Goal: Task Accomplishment & Management: Complete application form

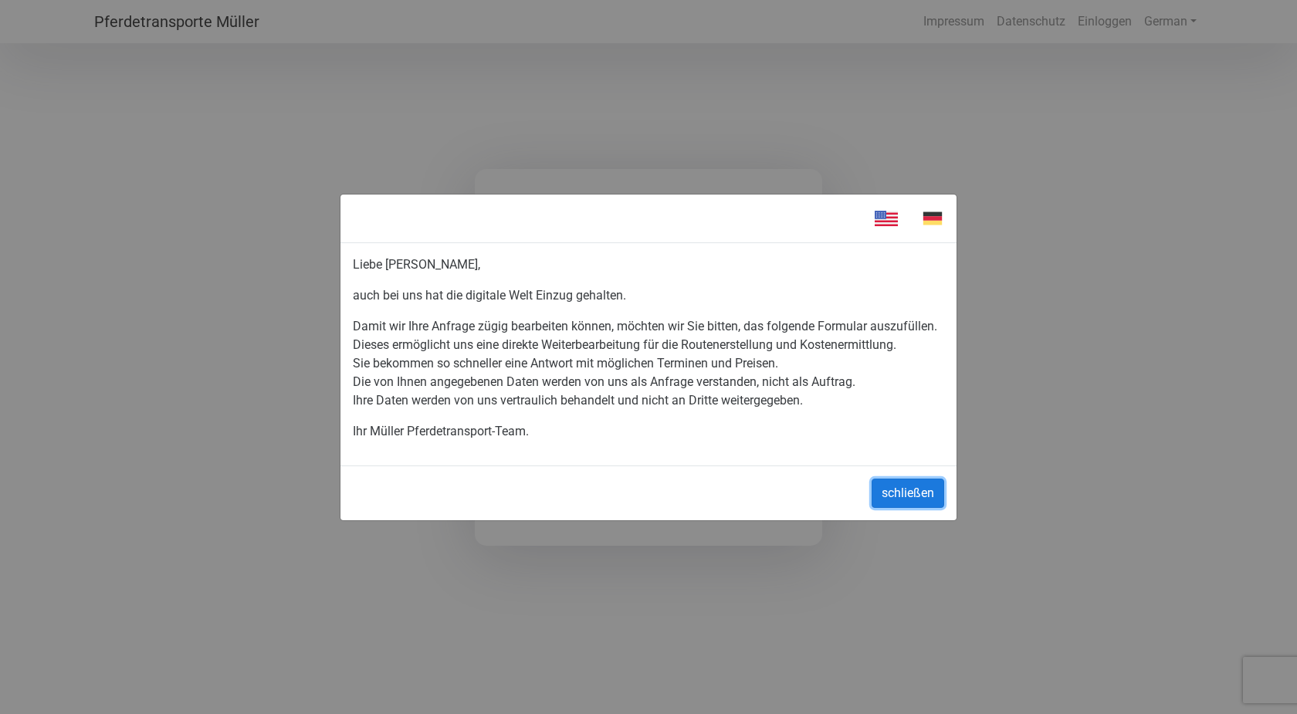
click at [896, 486] on button "schließen" at bounding box center [907, 492] width 73 height 29
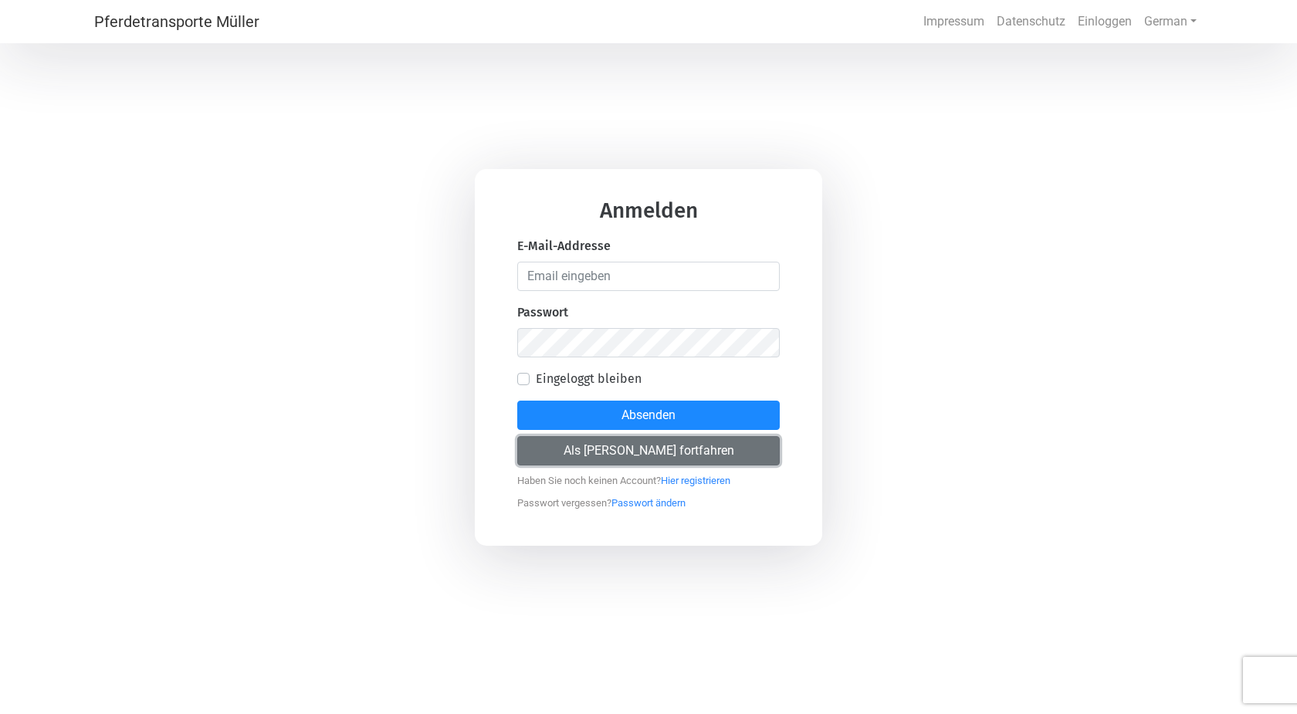
click at [685, 453] on button "Als [PERSON_NAME] fortfahren" at bounding box center [648, 450] width 262 height 29
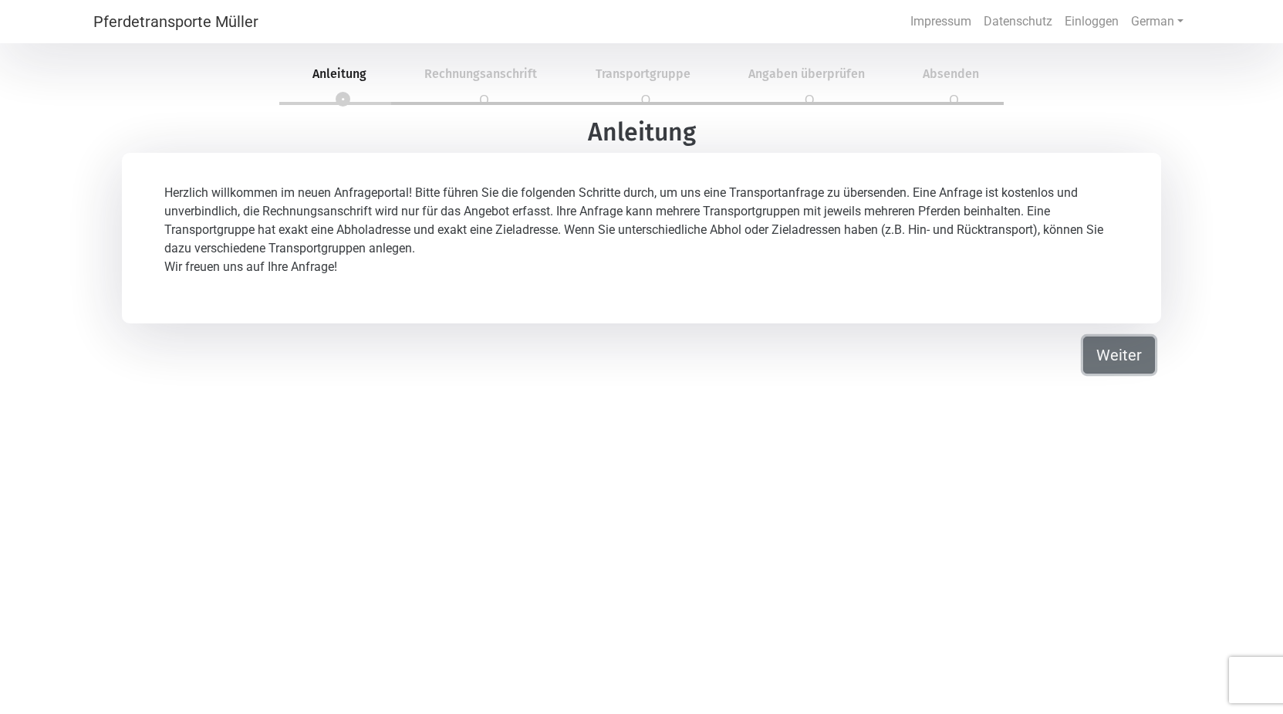
click at [1132, 364] on button "Weiter" at bounding box center [1120, 354] width 72 height 37
select select "DE"
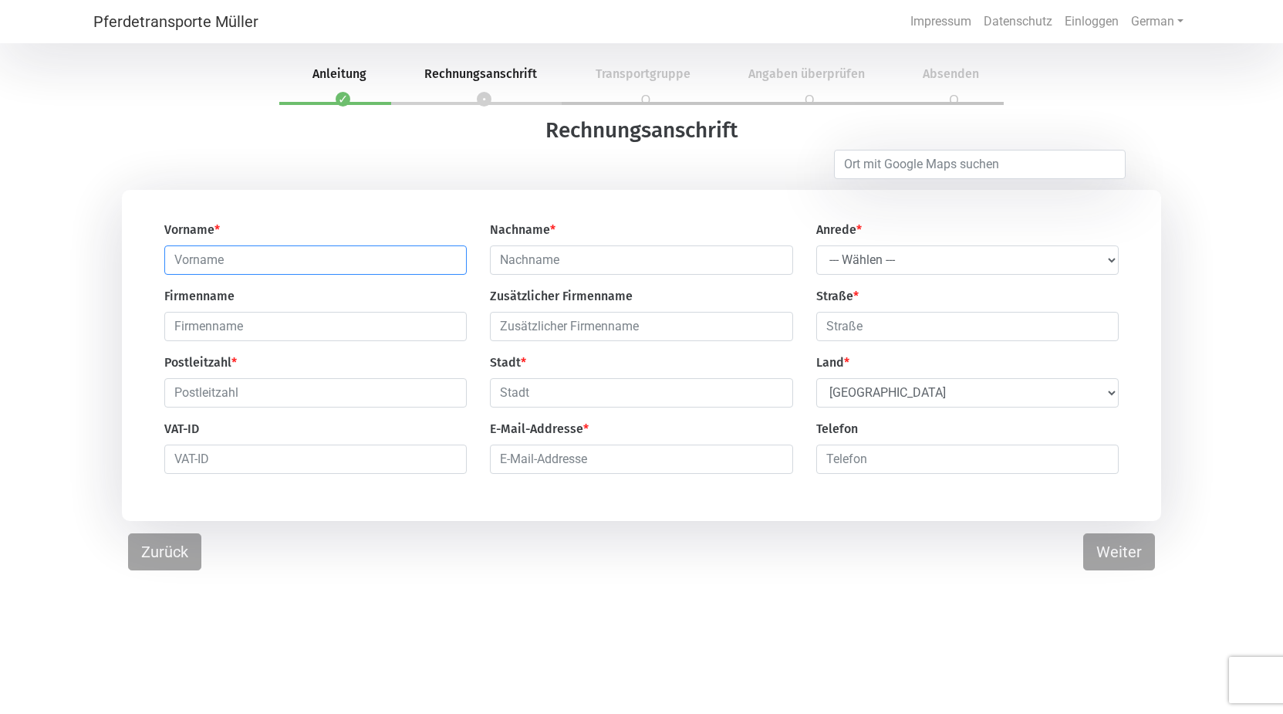
drag, startPoint x: 303, startPoint y: 261, endPoint x: 334, endPoint y: 261, distance: 31.6
click at [308, 265] on input "text" at bounding box center [315, 259] width 303 height 29
type input "[PERSON_NAME]"
type input "Parkitny"
select select "Ms."
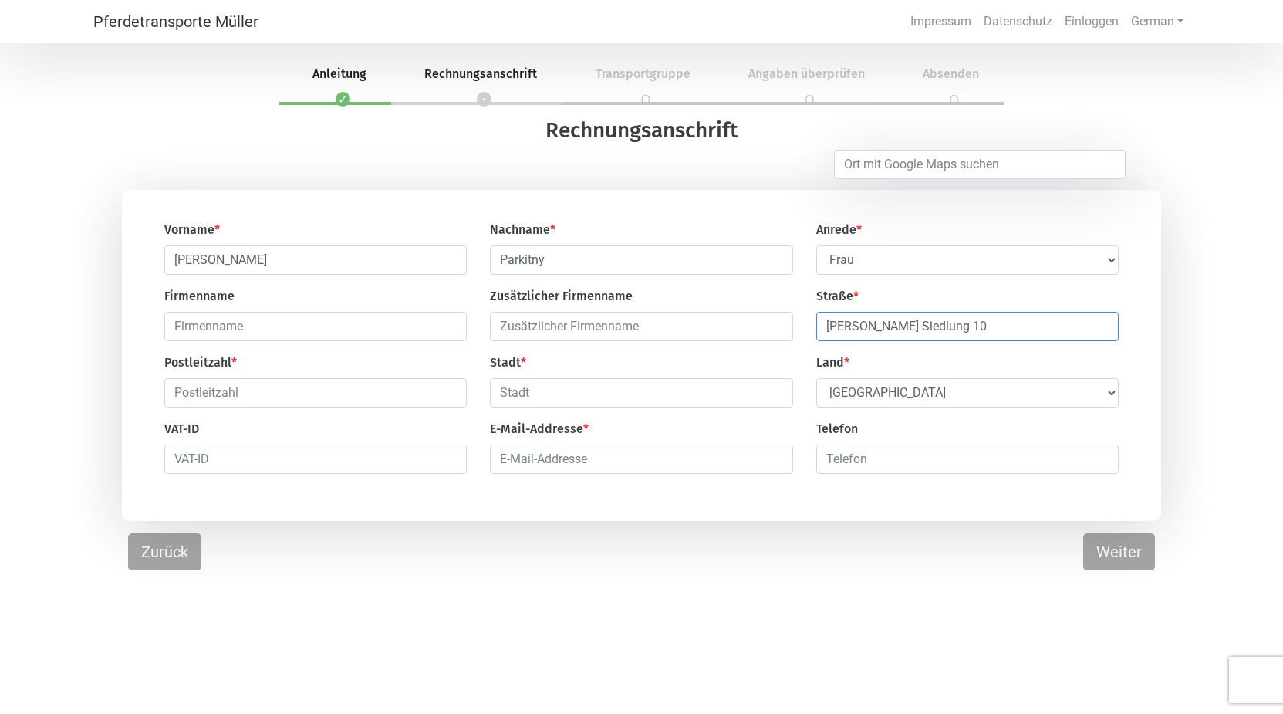
type input "[PERSON_NAME]-Siedlung 10"
type input "3153"
type input "Rotheau"
select select "AT"
click option "[GEOGRAPHIC_DATA]" at bounding box center [0, 0] width 0 height 0
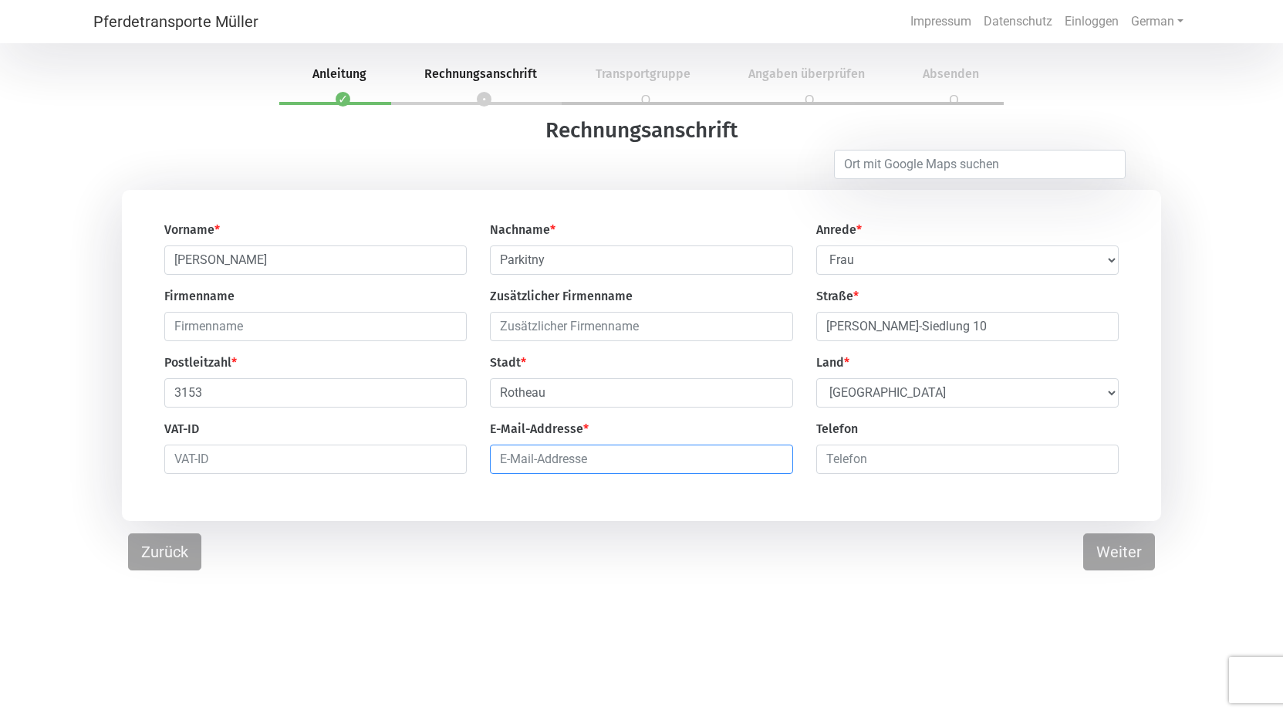
click at [539, 465] on input "email" at bounding box center [641, 459] width 303 height 29
type input "[EMAIL_ADDRESS][DOMAIN_NAME]"
type input "0"
click at [1107, 558] on button "Weiter" at bounding box center [1120, 551] width 72 height 37
select select "DE"
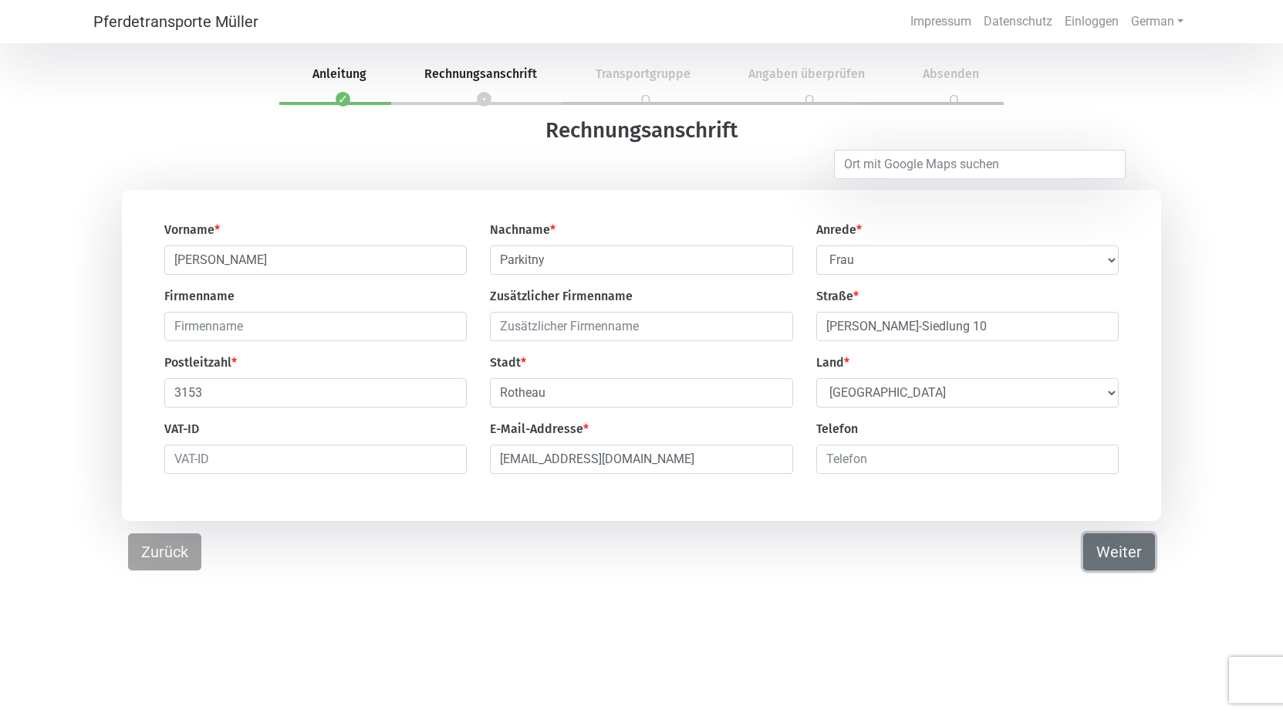
select select "DE"
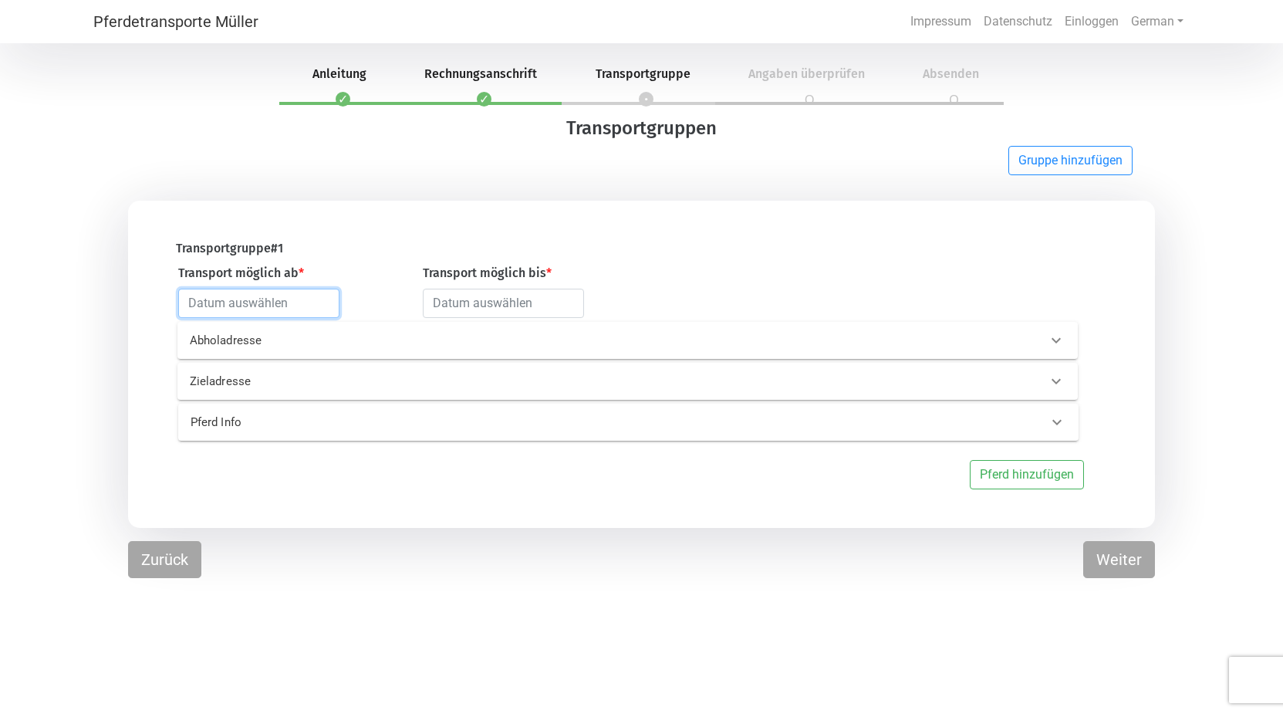
click at [312, 303] on input "text" at bounding box center [258, 303] width 161 height 29
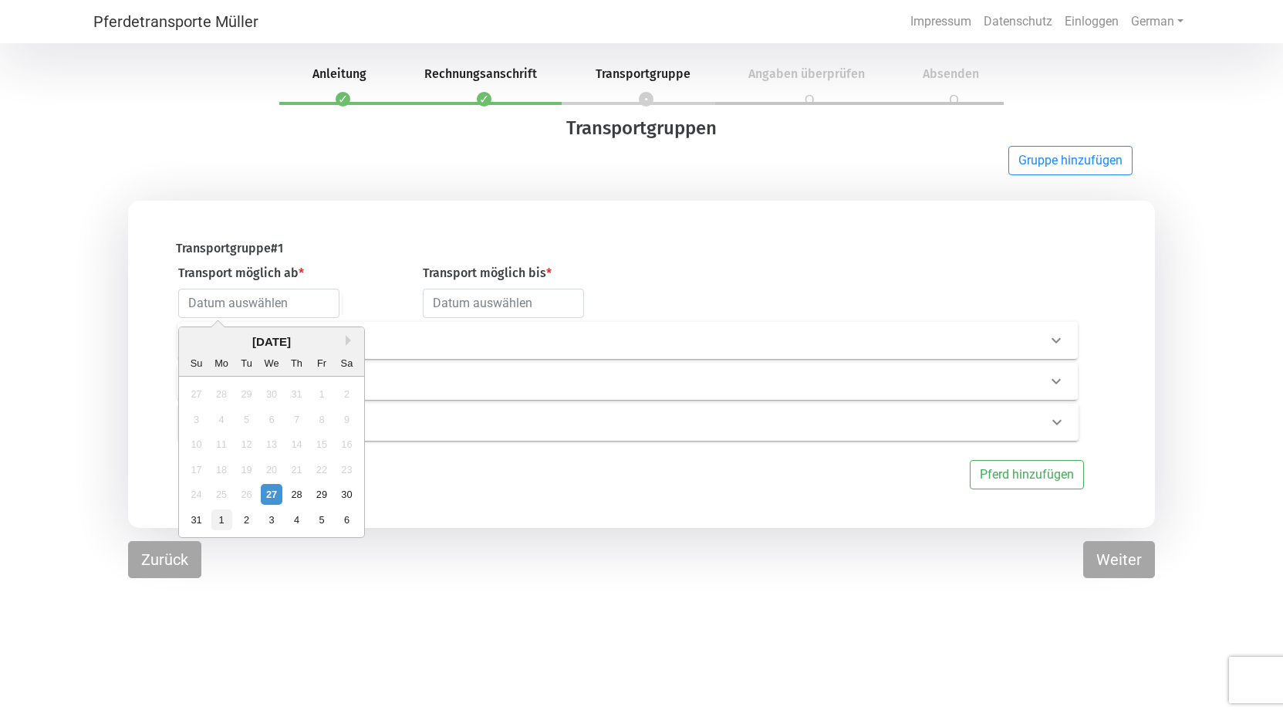
click at [219, 519] on div "1" at bounding box center [221, 519] width 21 height 21
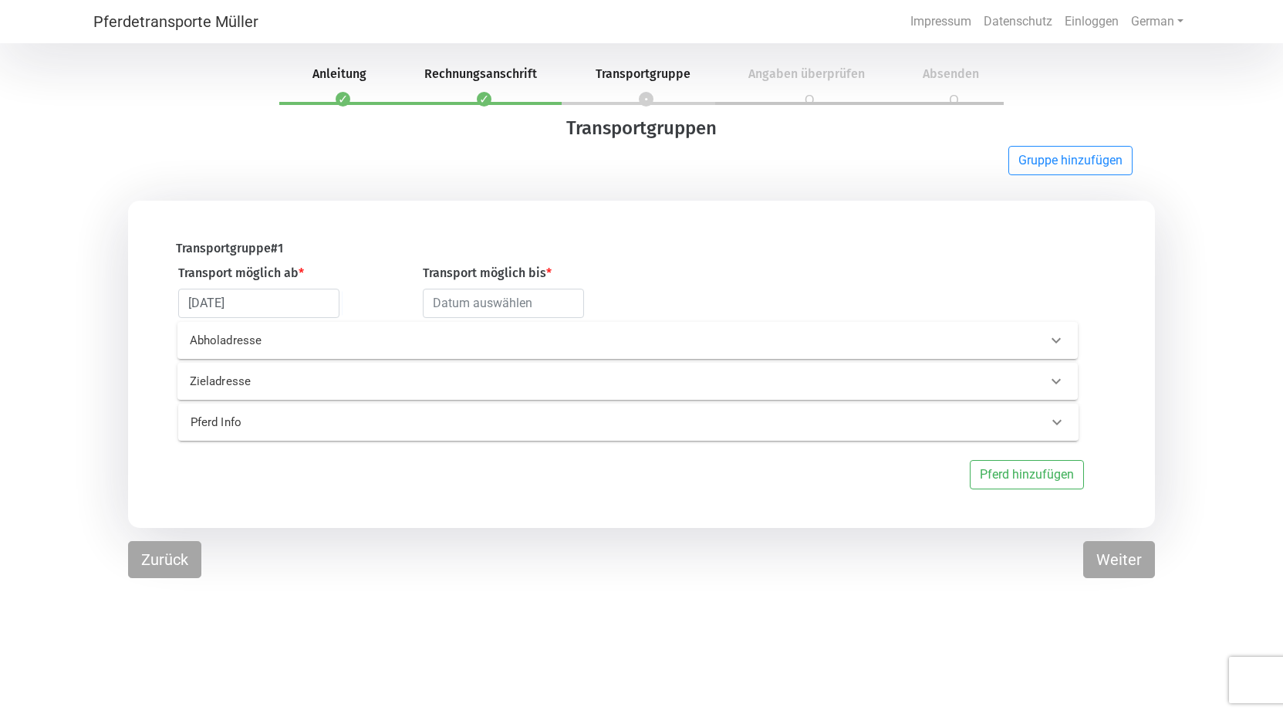
type input "[DATE]"
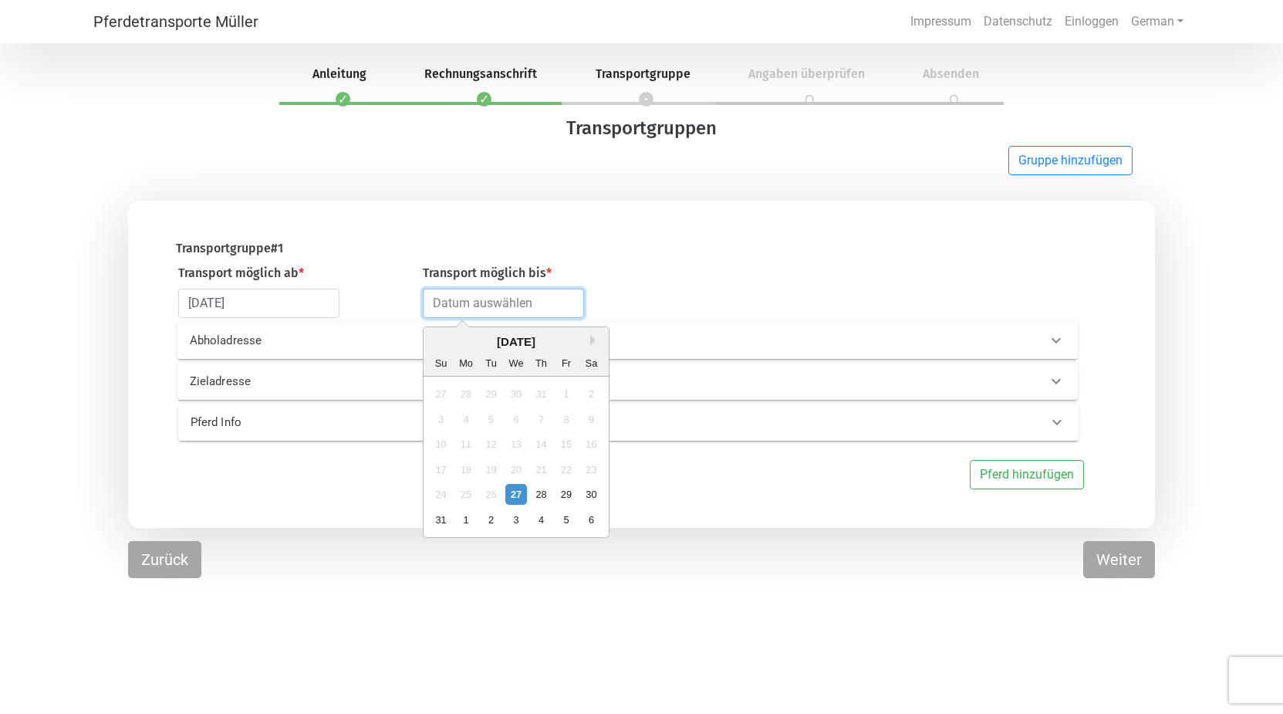
click at [496, 313] on input "text" at bounding box center [503, 303] width 161 height 29
click at [651, 309] on div "Transport möglich bis * Next Month [DATE] Su Mo Tu We Th Fr Sa 27 28 29 30 31 1…" at bounding box center [533, 291] width 245 height 54
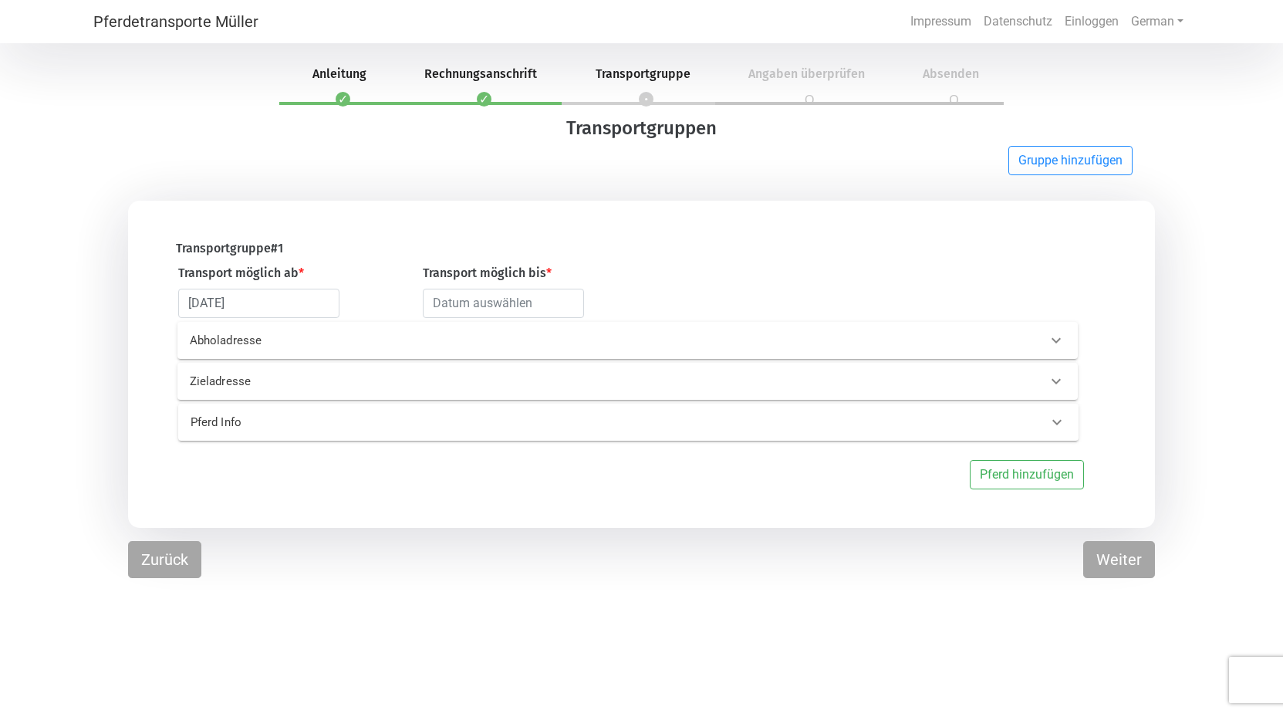
click at [269, 337] on p "Abholadresse" at bounding box center [390, 341] width 401 height 18
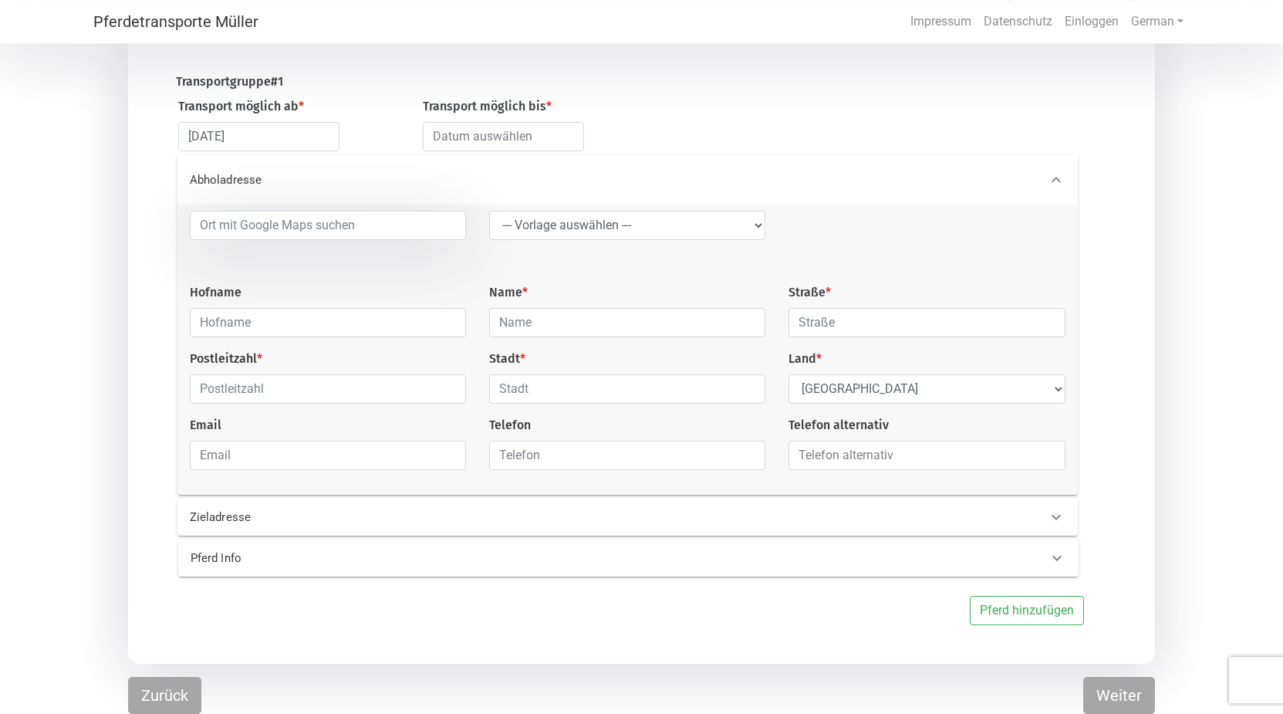
scroll to position [171, 0]
click at [583, 318] on input "text" at bounding box center [627, 322] width 276 height 29
type input "Rehder"
type input "[STREET_ADDRESS]"
type input "25727"
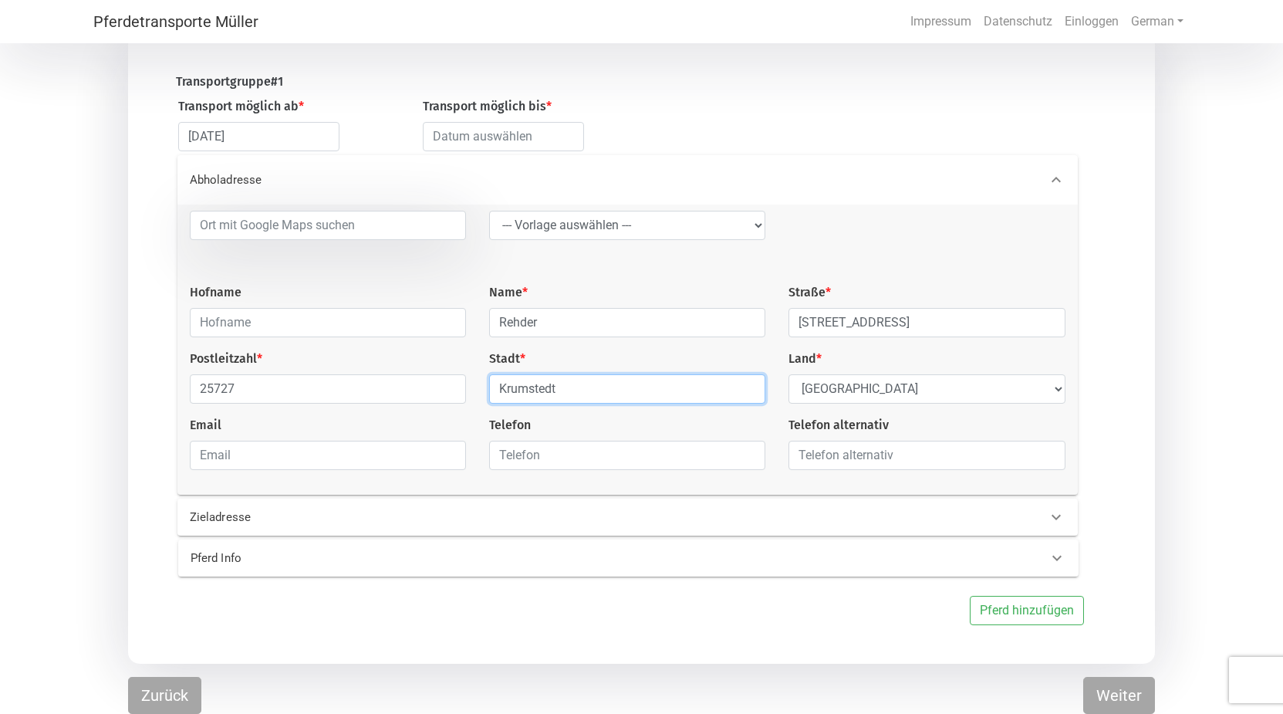
type input "Krumstedt"
click at [474, 512] on p "Zieladresse" at bounding box center [390, 518] width 401 height 18
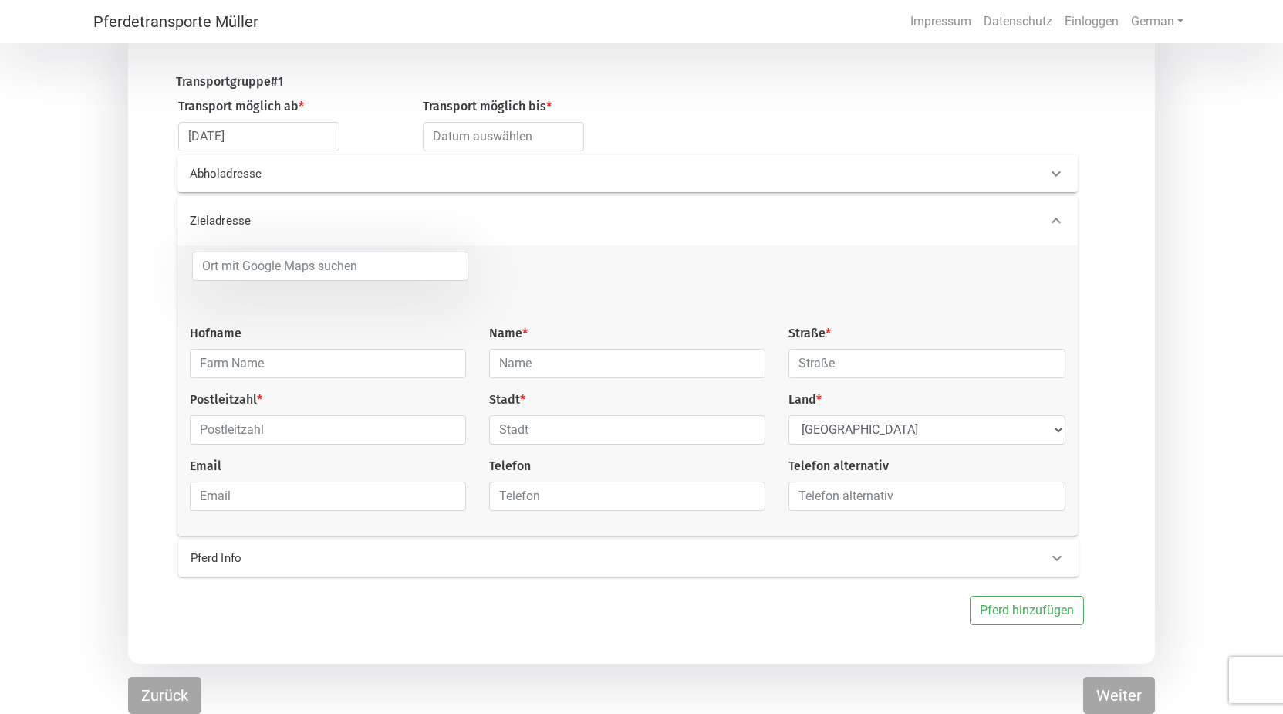
scroll to position [0, 0]
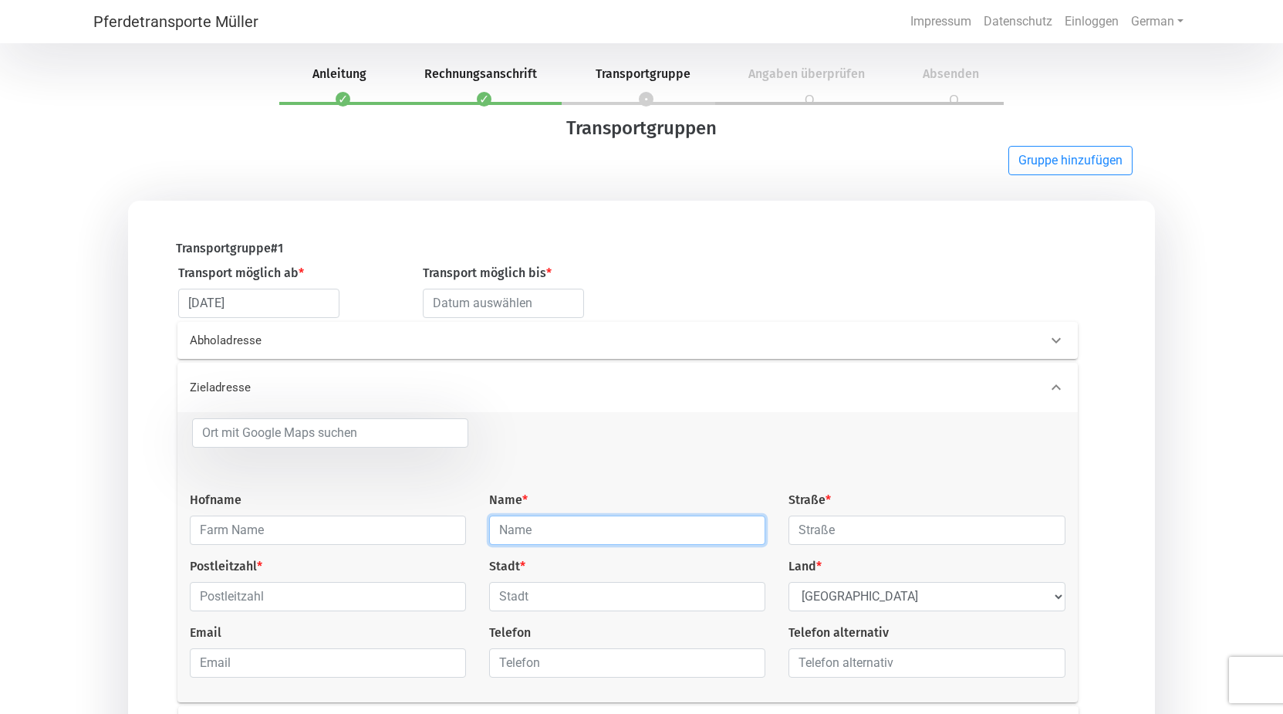
click at [614, 537] on input "text" at bounding box center [627, 530] width 276 height 29
type input "Parkitny"
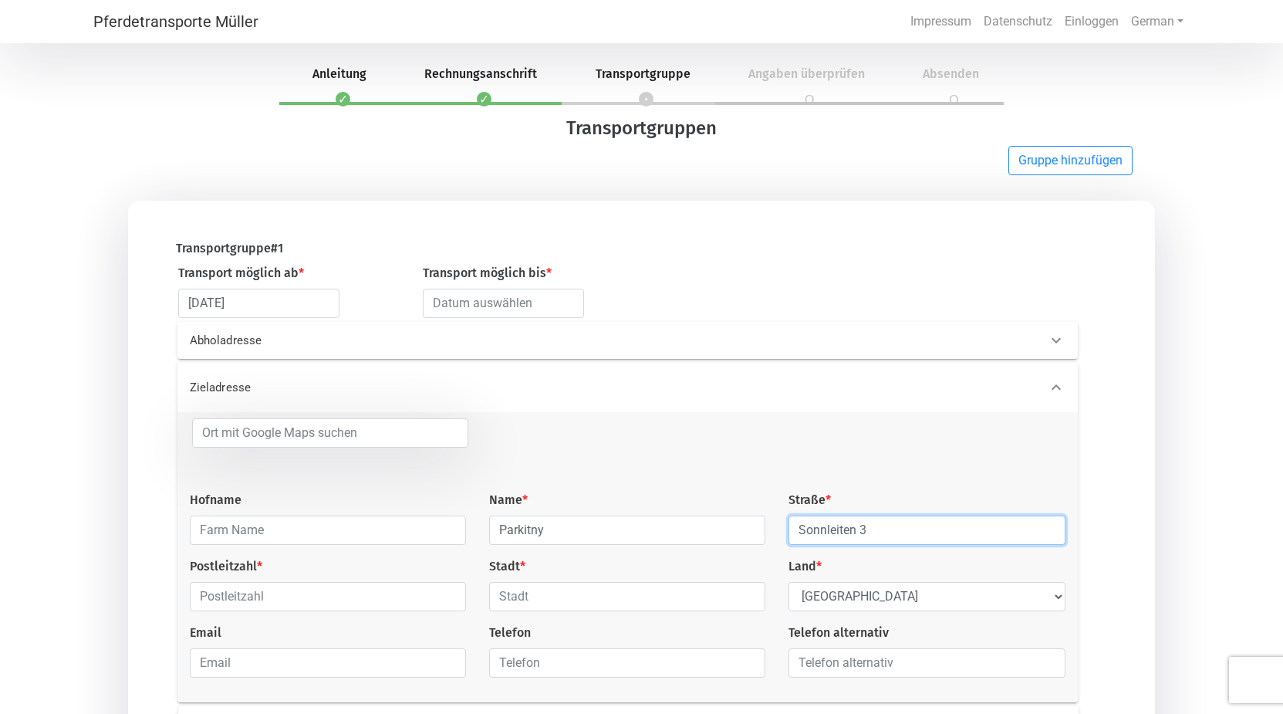
type input "Sonnleiten 3"
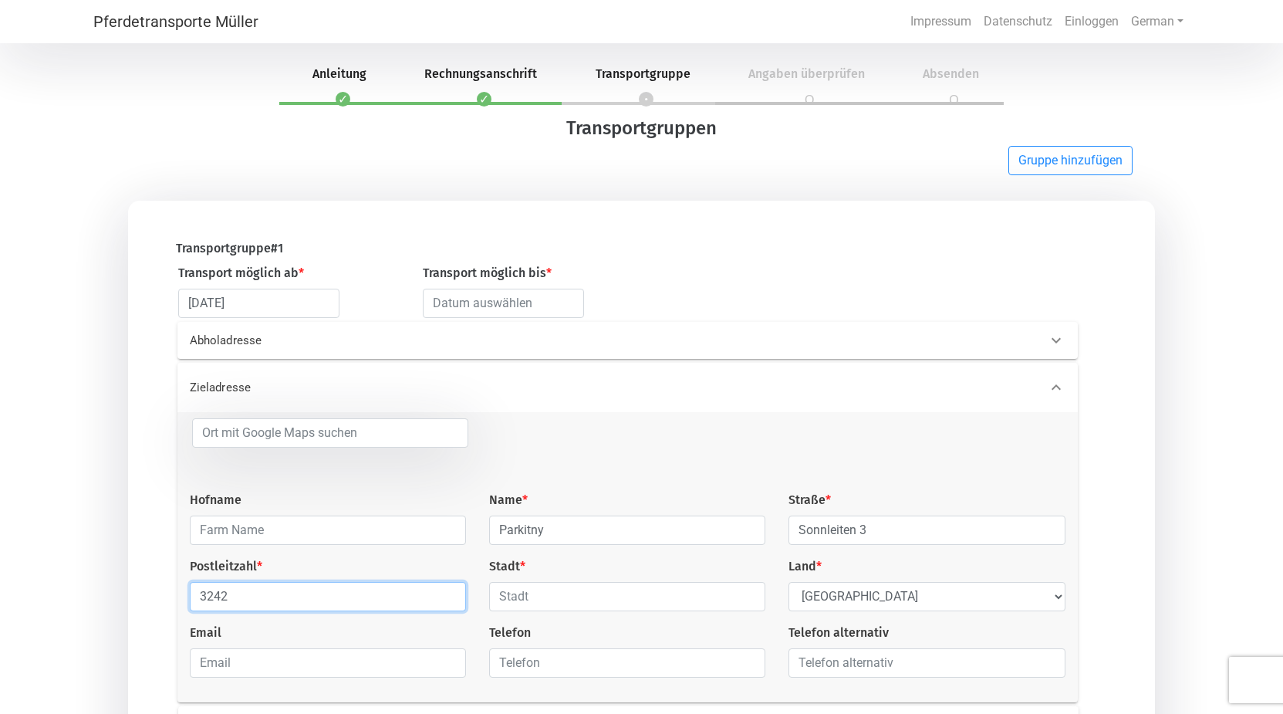
type input "3242"
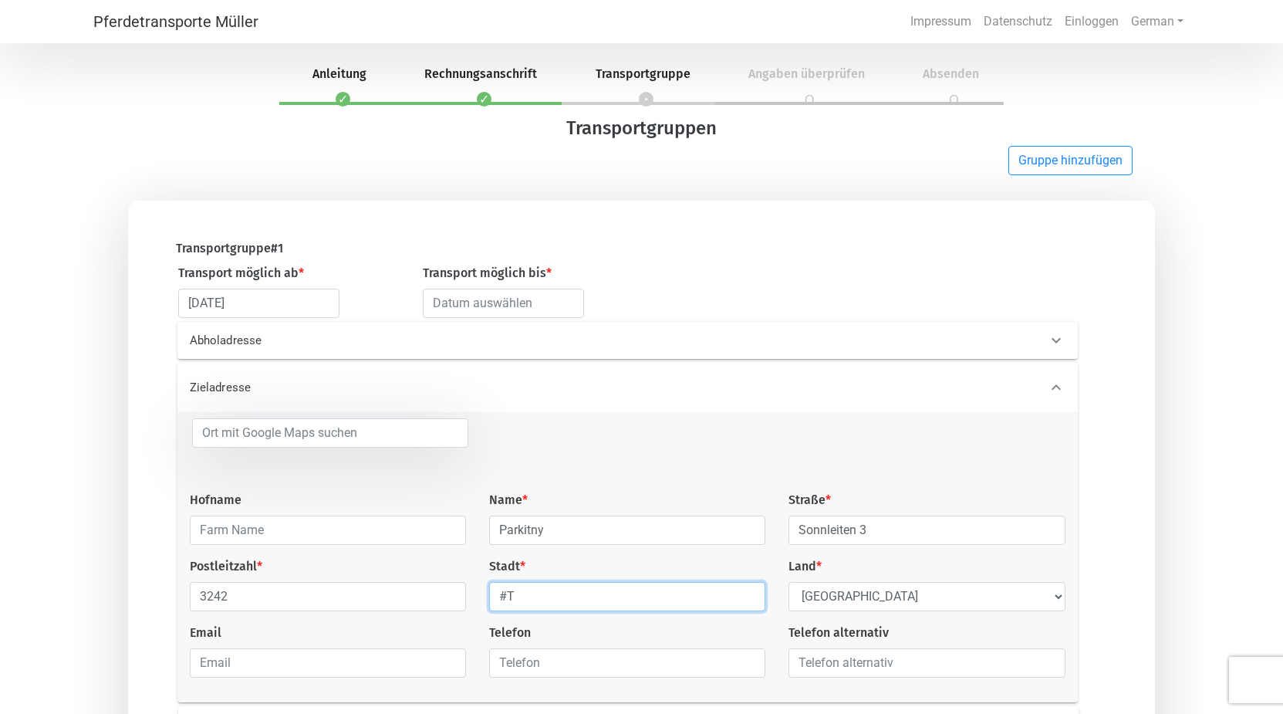
type input "#"
type input "Texing"
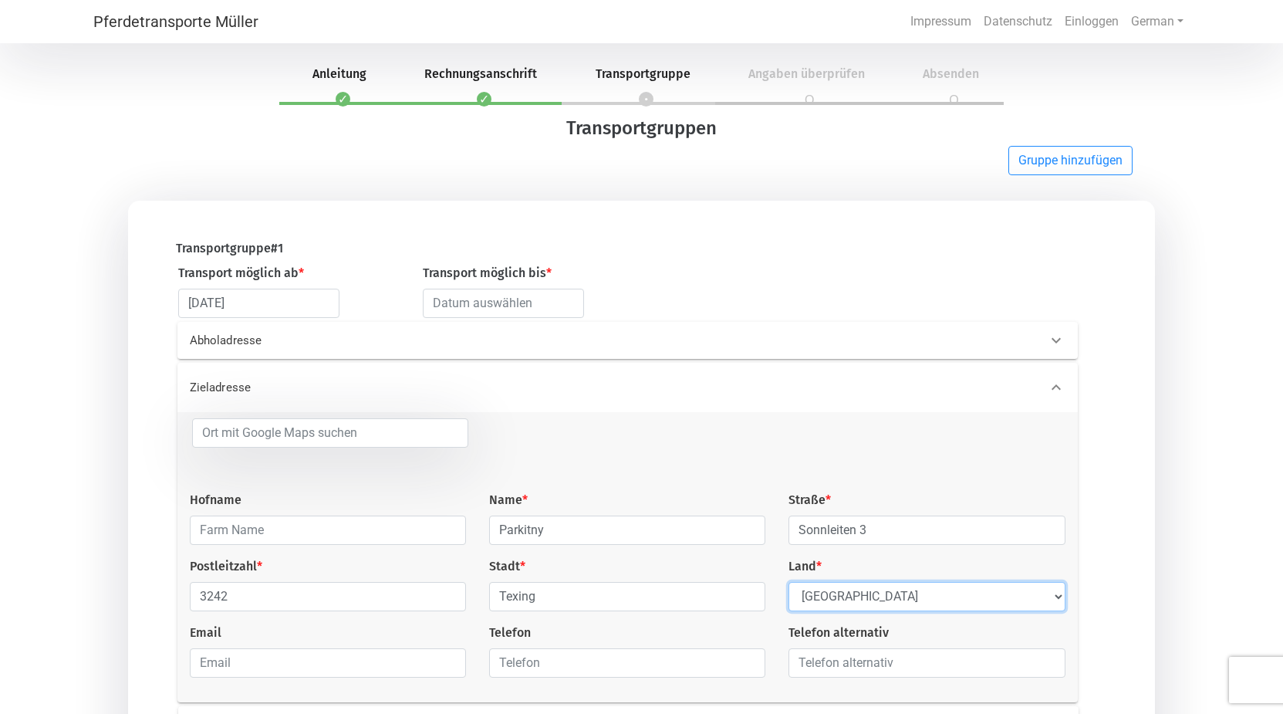
select select "AT"
click option "[GEOGRAPHIC_DATA]" at bounding box center [0, 0] width 0 height 0
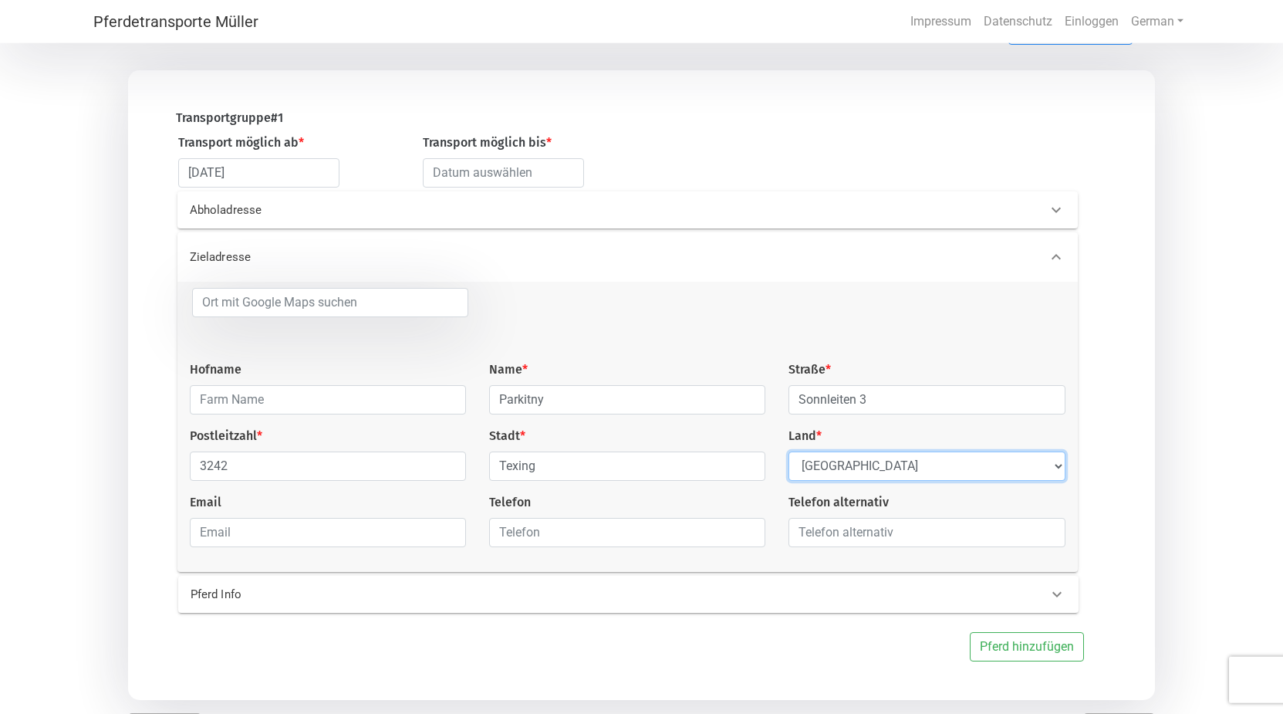
scroll to position [171, 0]
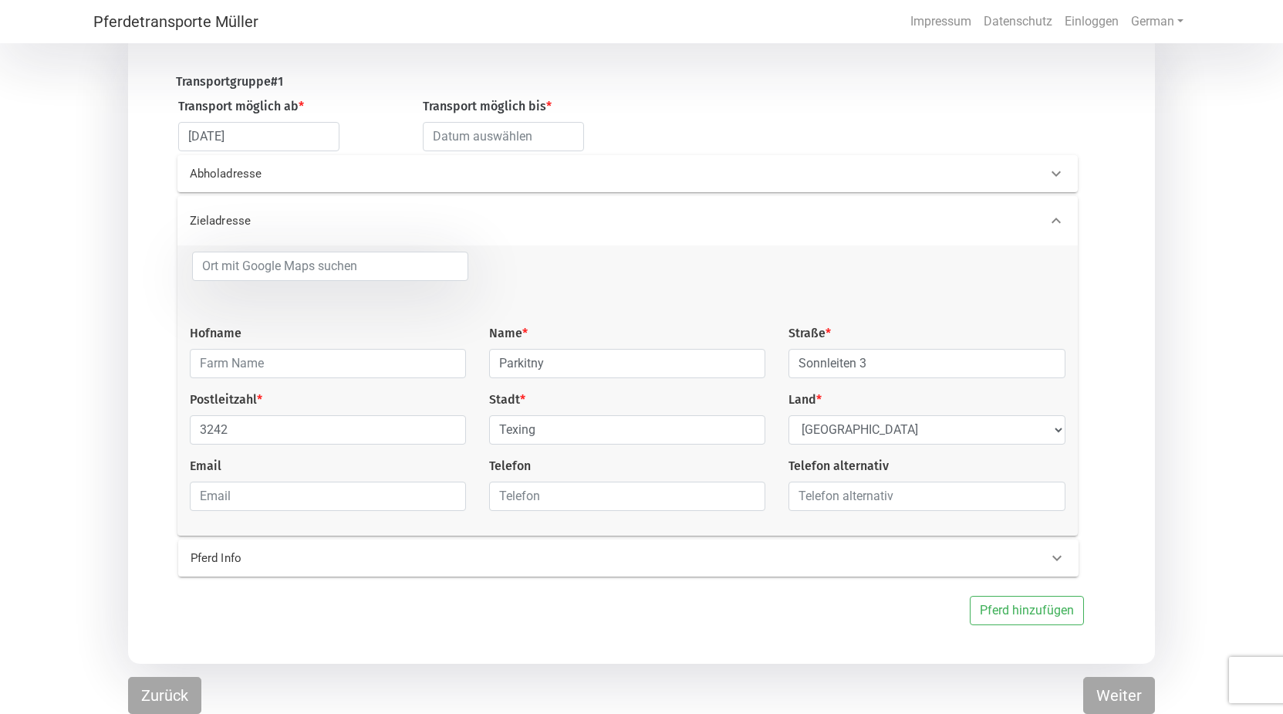
click at [874, 560] on div "Pferd Info" at bounding box center [603, 558] width 848 height 18
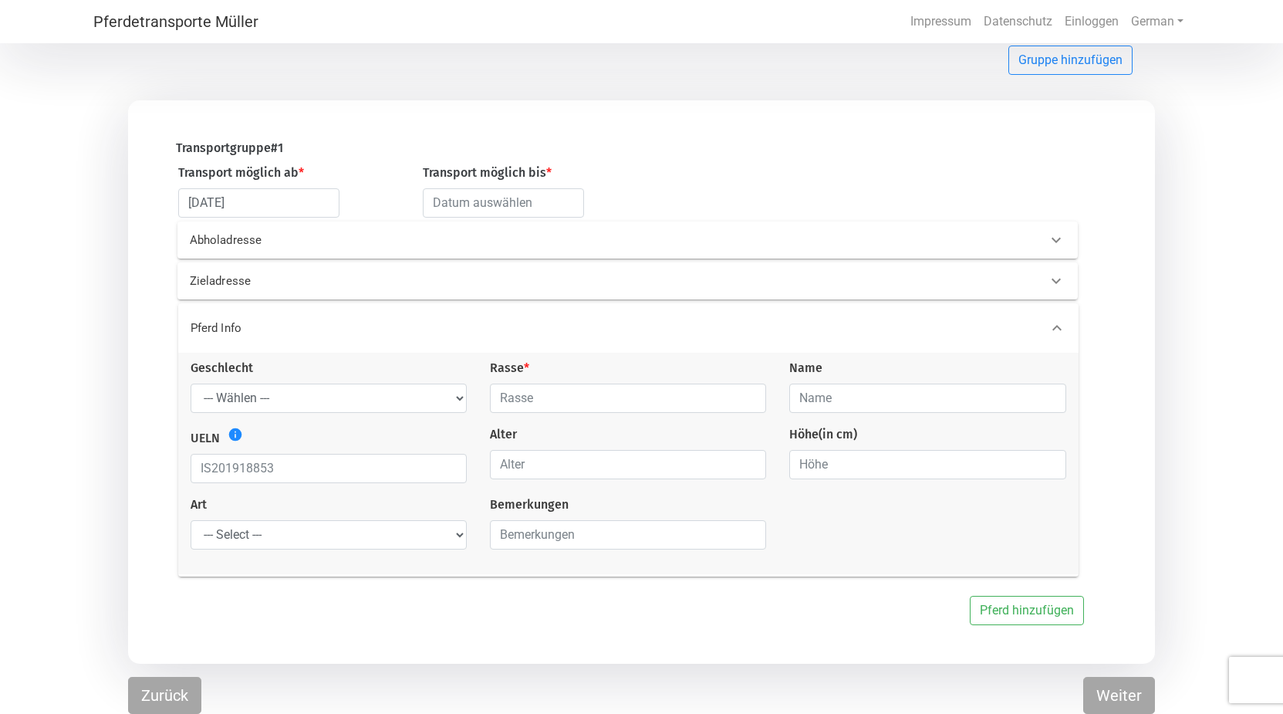
scroll to position [103, 0]
click at [590, 406] on input "text" at bounding box center [628, 400] width 276 height 29
type input "h"
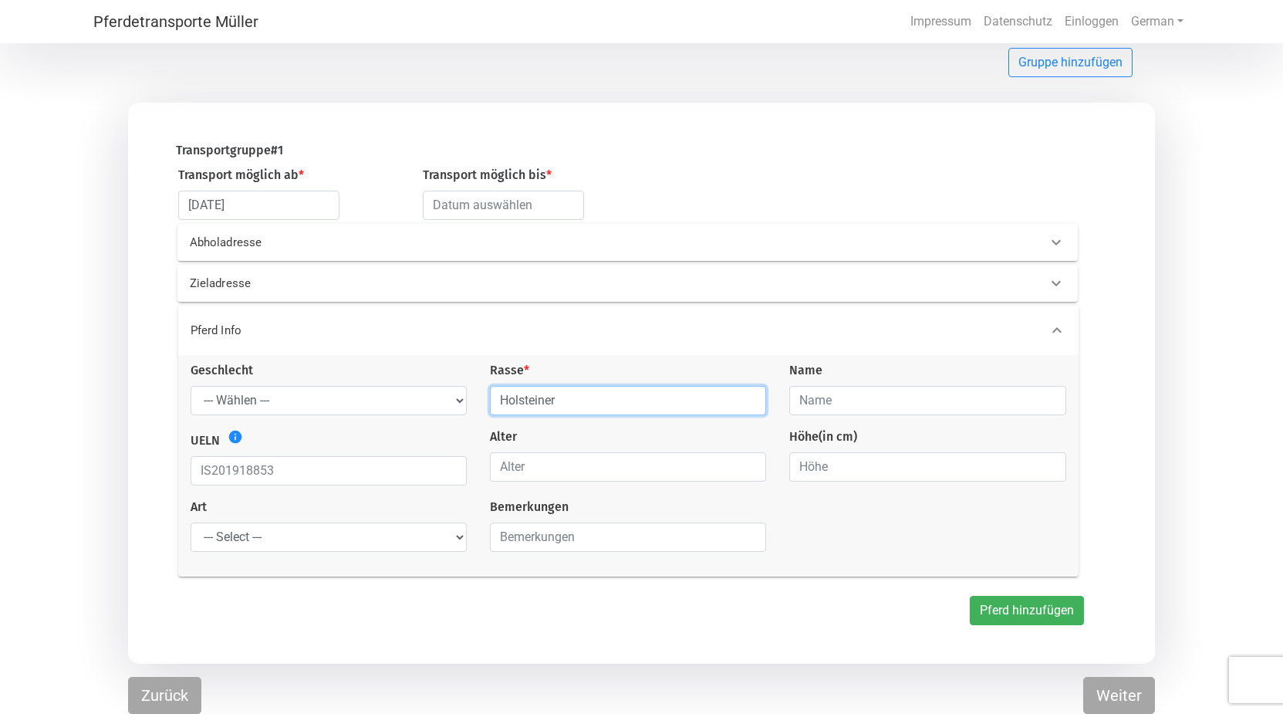
type input "Holsteiner"
click at [1013, 617] on button "Pferd hinzufügen" at bounding box center [1027, 610] width 114 height 29
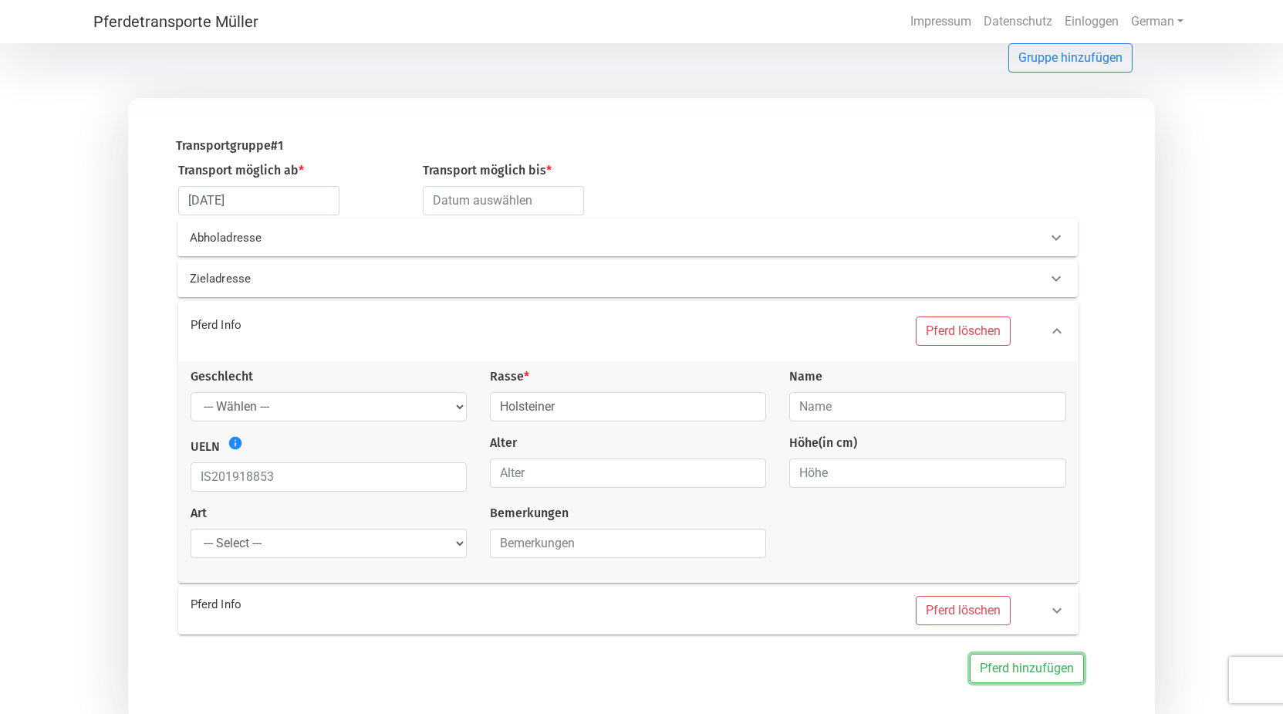
scroll to position [165, 0]
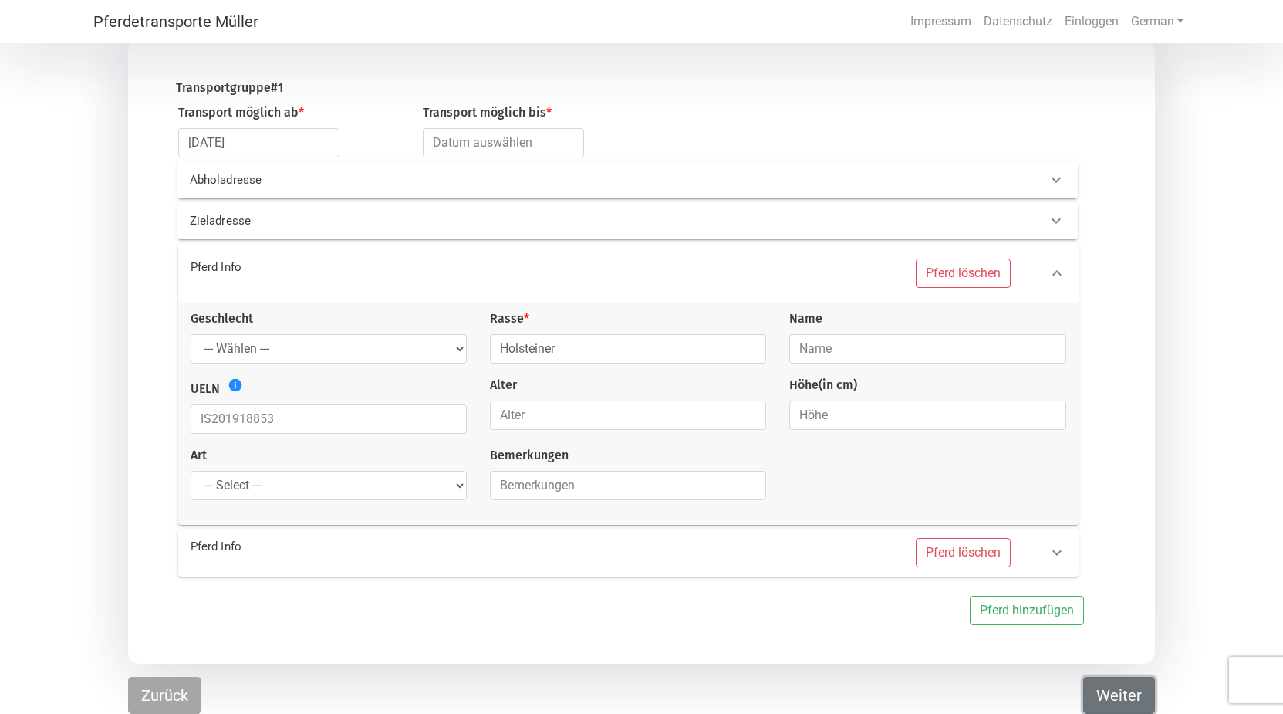
drag, startPoint x: 1128, startPoint y: 708, endPoint x: 1123, endPoint y: 701, distance: 8.8
click at [1124, 702] on button "Weiter" at bounding box center [1120, 695] width 72 height 37
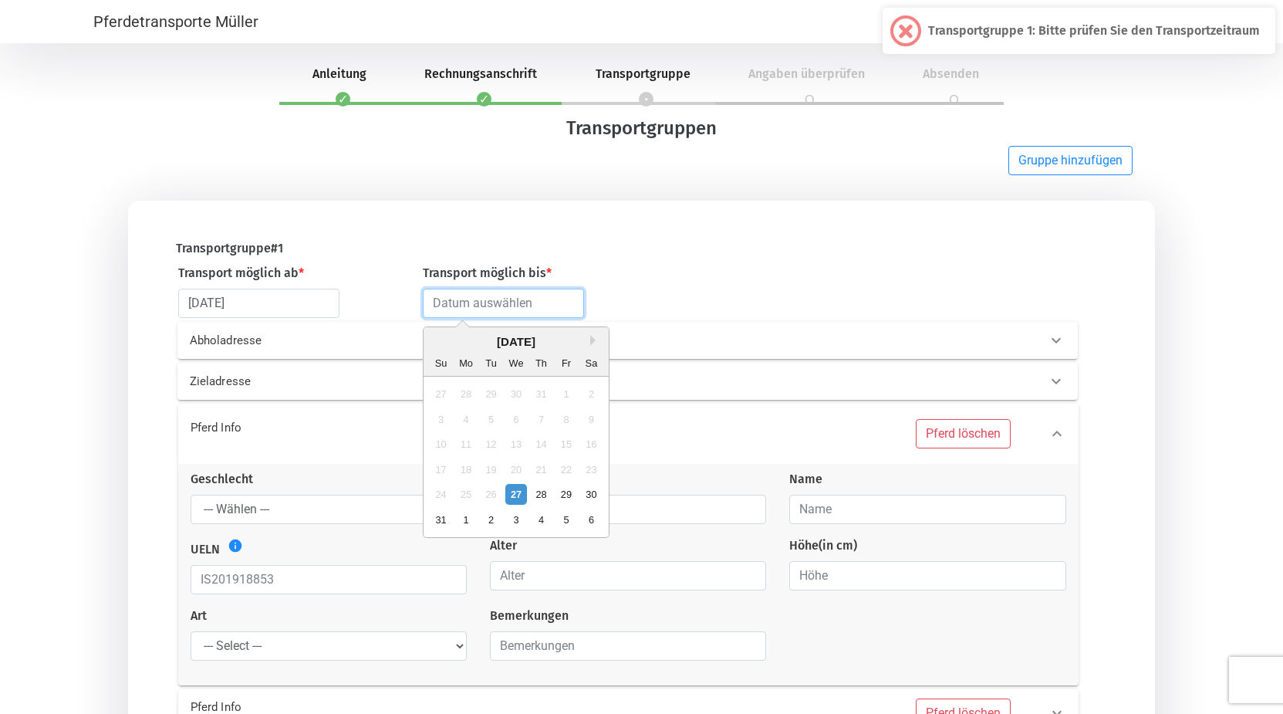
click at [565, 311] on input "text" at bounding box center [503, 303] width 161 height 29
click at [597, 346] on button "Next Month" at bounding box center [595, 340] width 11 height 11
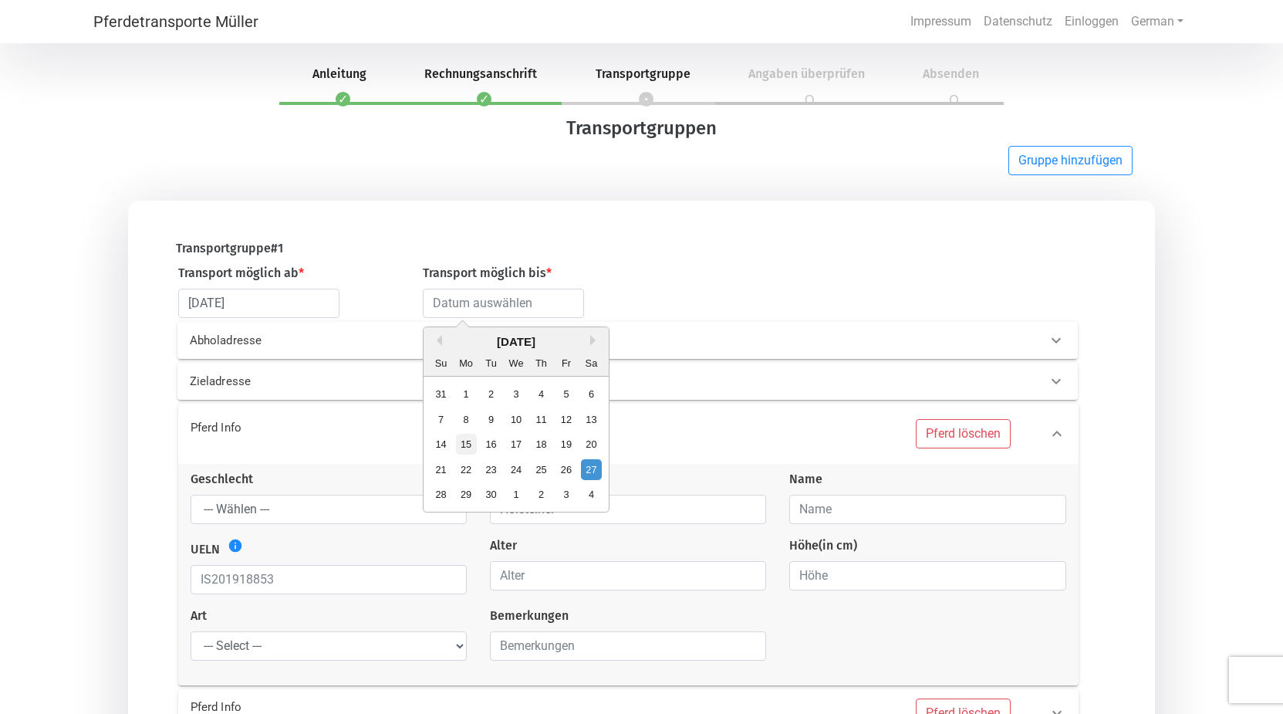
click at [468, 443] on div "15" at bounding box center [465, 444] width 21 height 21
type input "[DATE]"
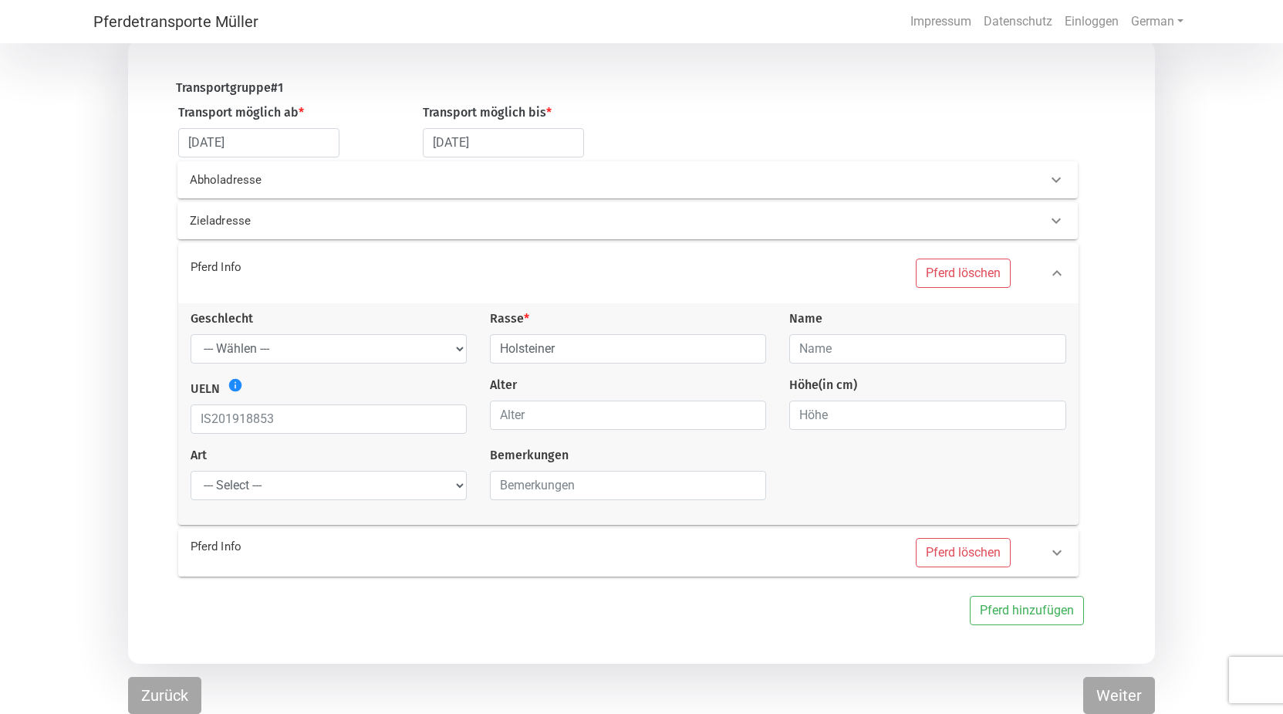
scroll to position [165, 0]
click at [1123, 687] on button "Weiter" at bounding box center [1120, 695] width 72 height 37
click at [580, 343] on input "Holsteiner" at bounding box center [628, 348] width 276 height 29
click at [1121, 699] on button "Weiter" at bounding box center [1120, 695] width 72 height 37
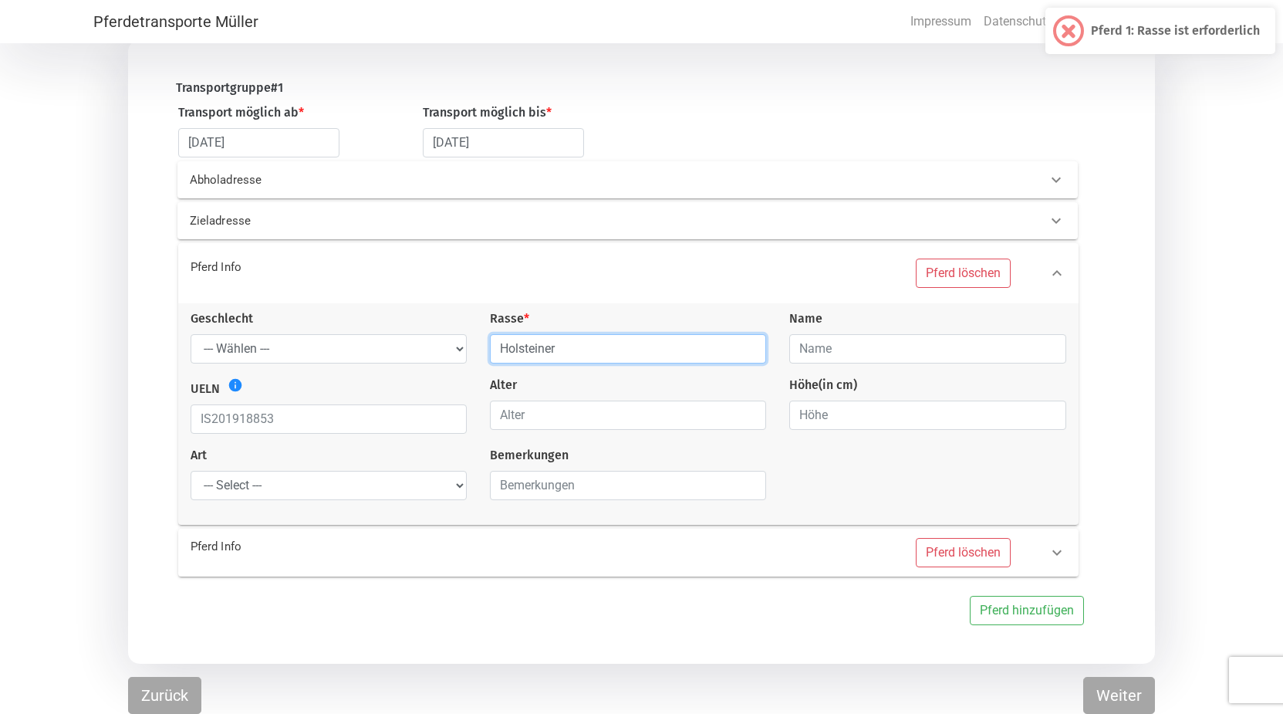
click at [575, 340] on input "Holsteiner" at bounding box center [628, 348] width 276 height 29
type input "H"
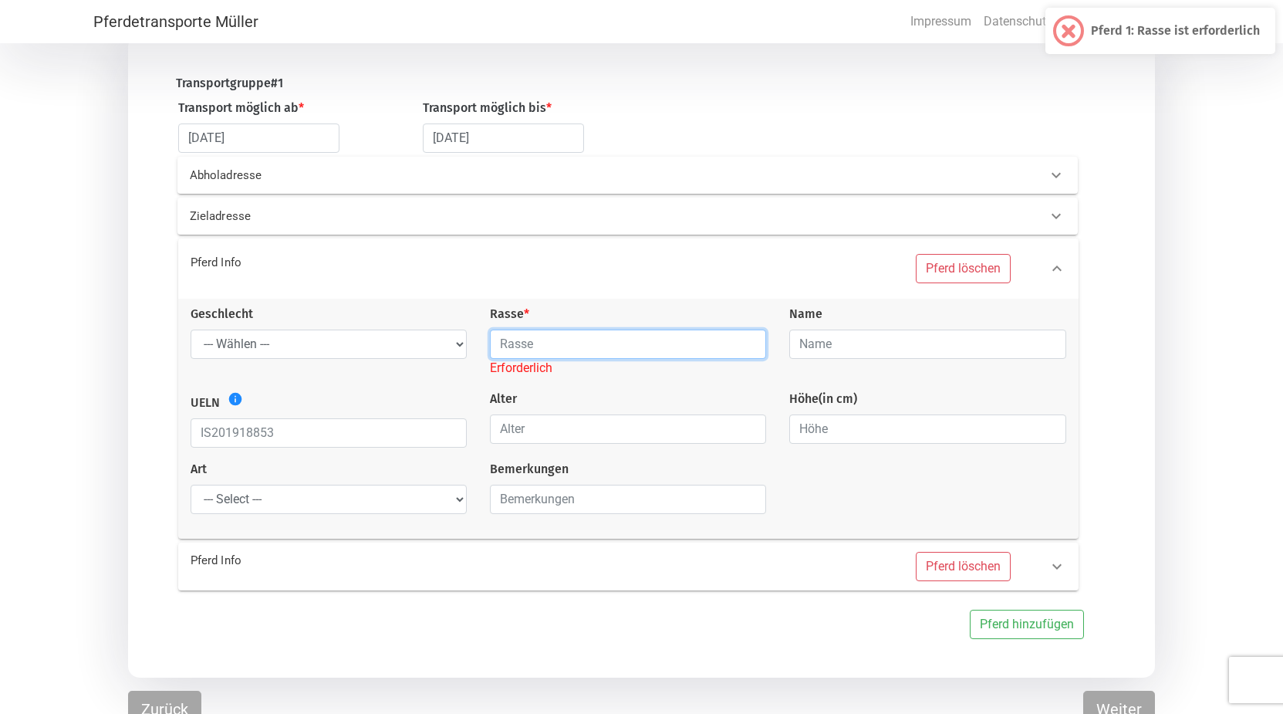
type input "H"
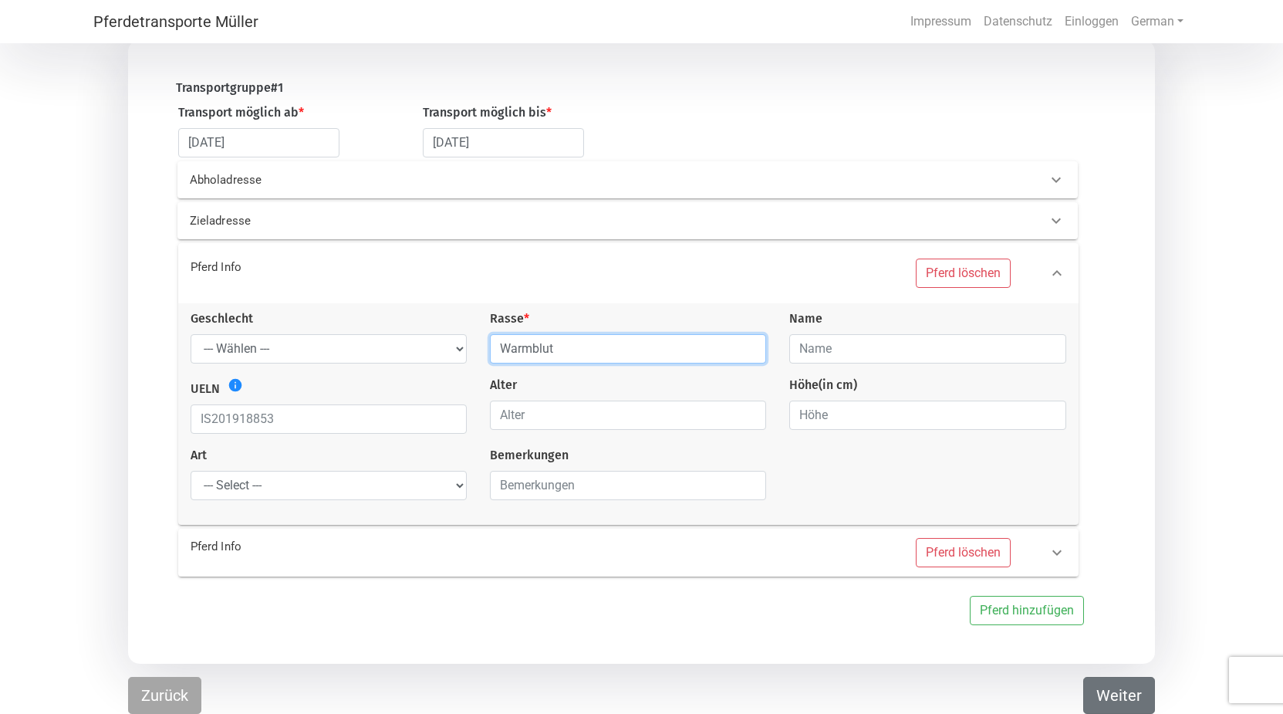
type input "Warmblut"
click at [1119, 698] on button "Weiter" at bounding box center [1120, 695] width 72 height 37
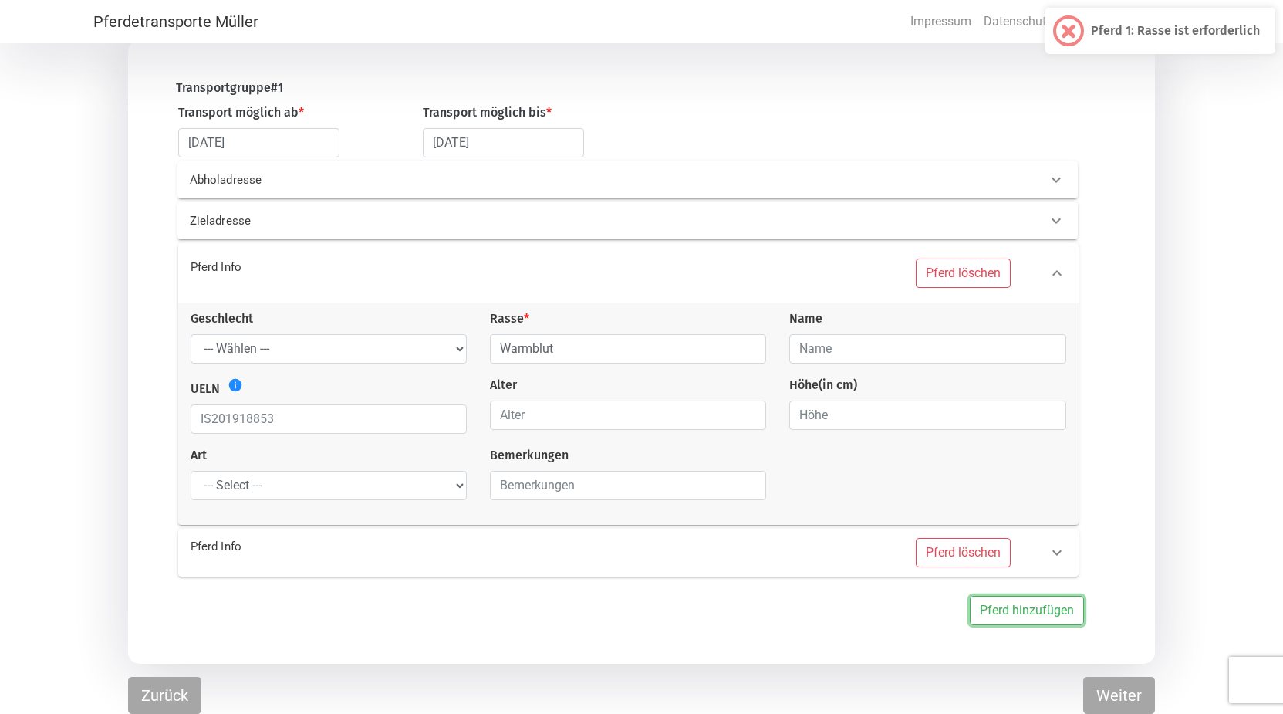
drag, startPoint x: 1027, startPoint y: 615, endPoint x: 1033, endPoint y: 630, distance: 15.6
click at [1027, 617] on button "Pferd hinzufügen" at bounding box center [1027, 610] width 114 height 29
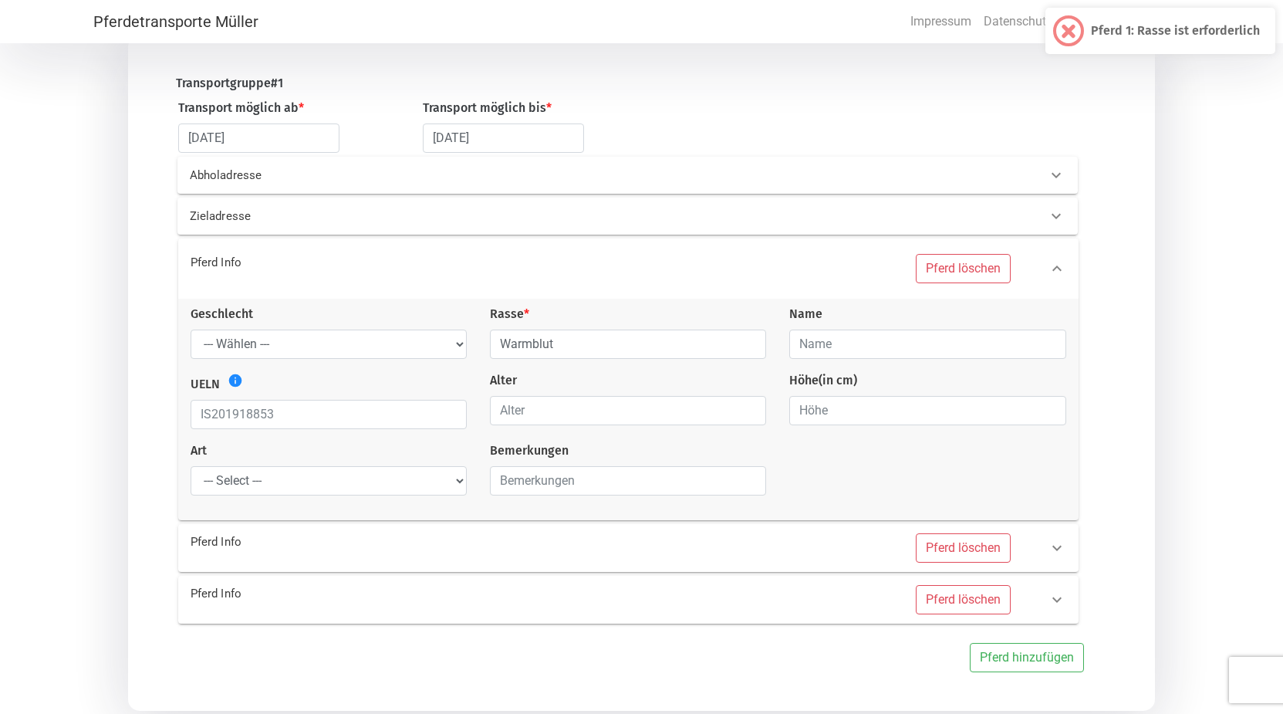
click at [963, 568] on 0 "Pferd Info Pferd löschen" at bounding box center [628, 548] width 901 height 48
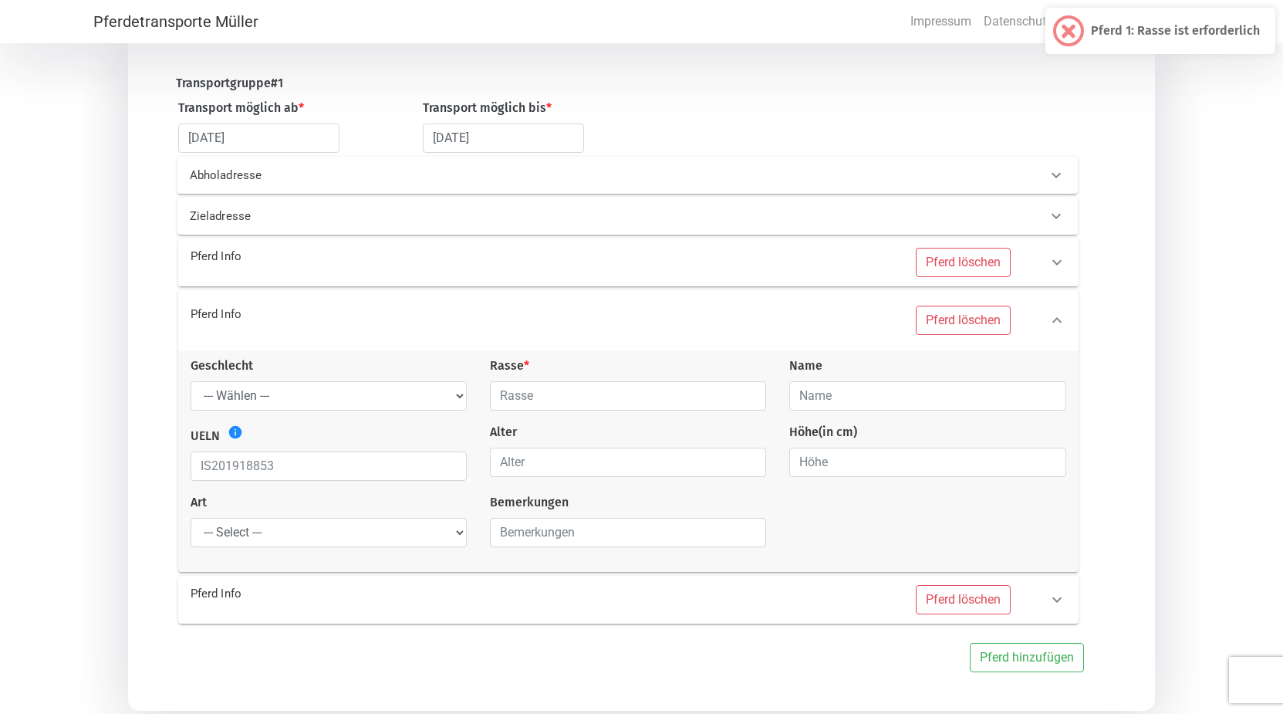
scroll to position [0, 0]
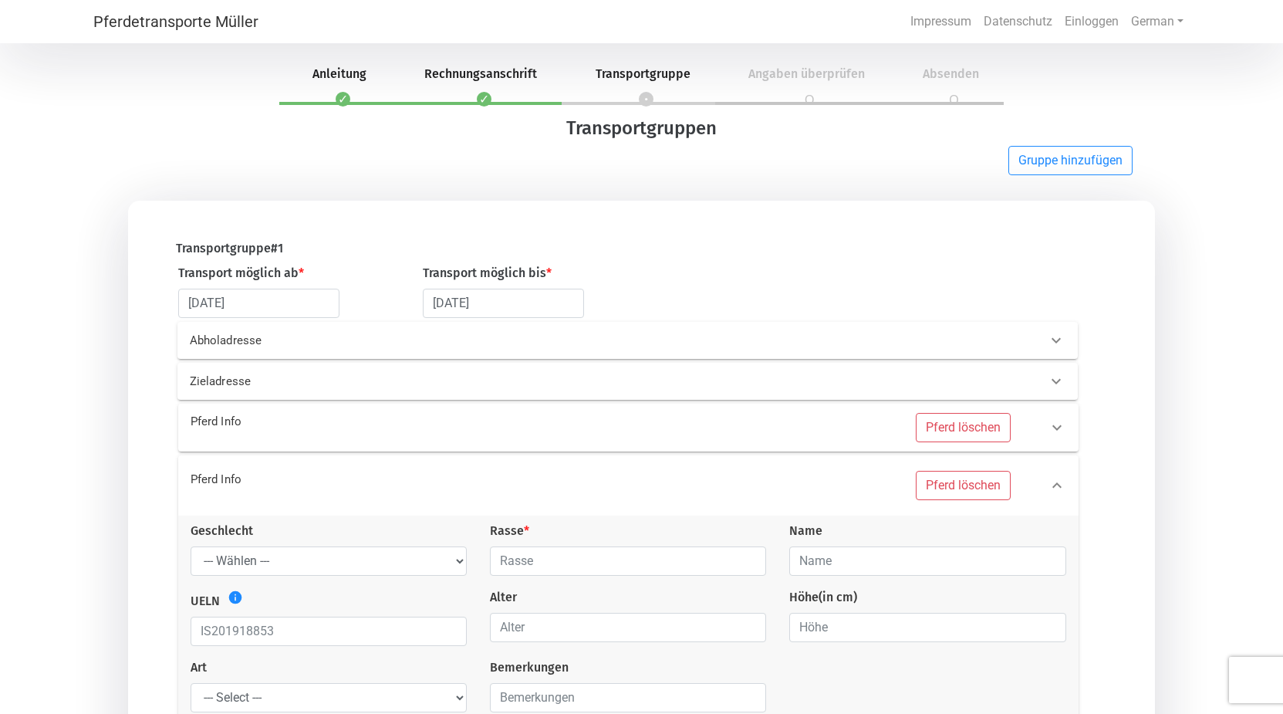
click at [1061, 433] on icon at bounding box center [1057, 427] width 19 height 19
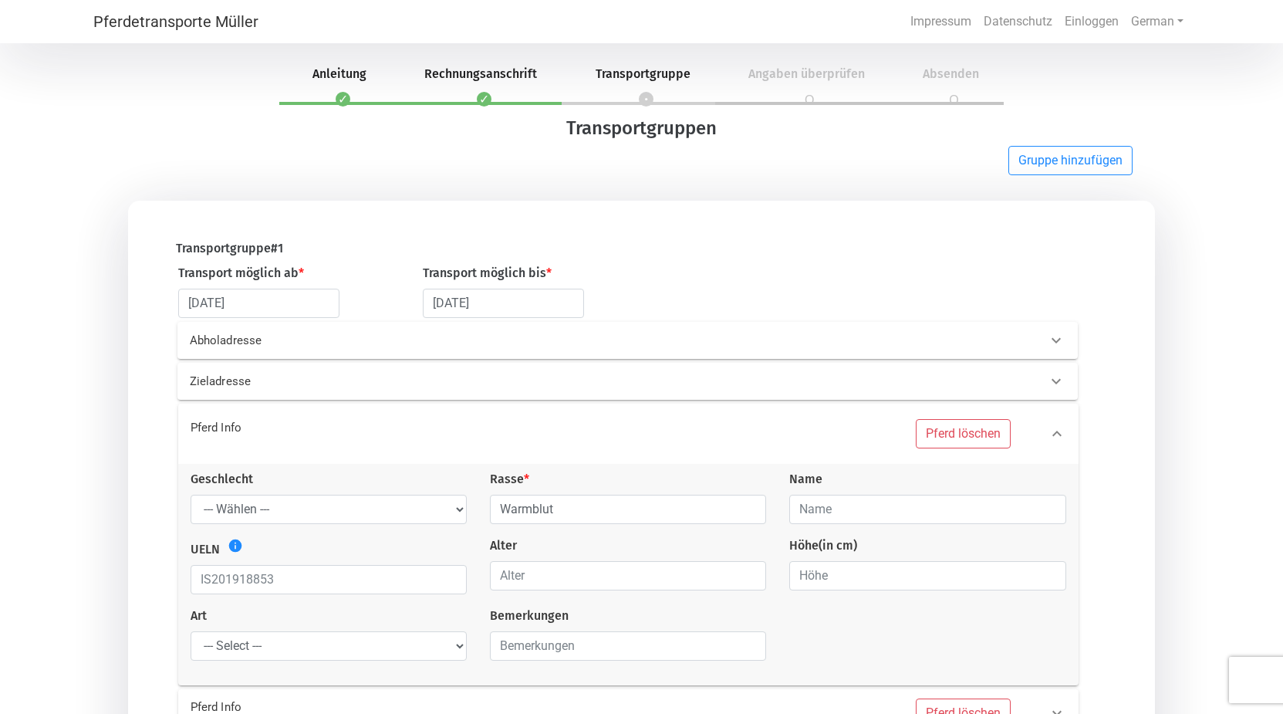
scroll to position [217, 0]
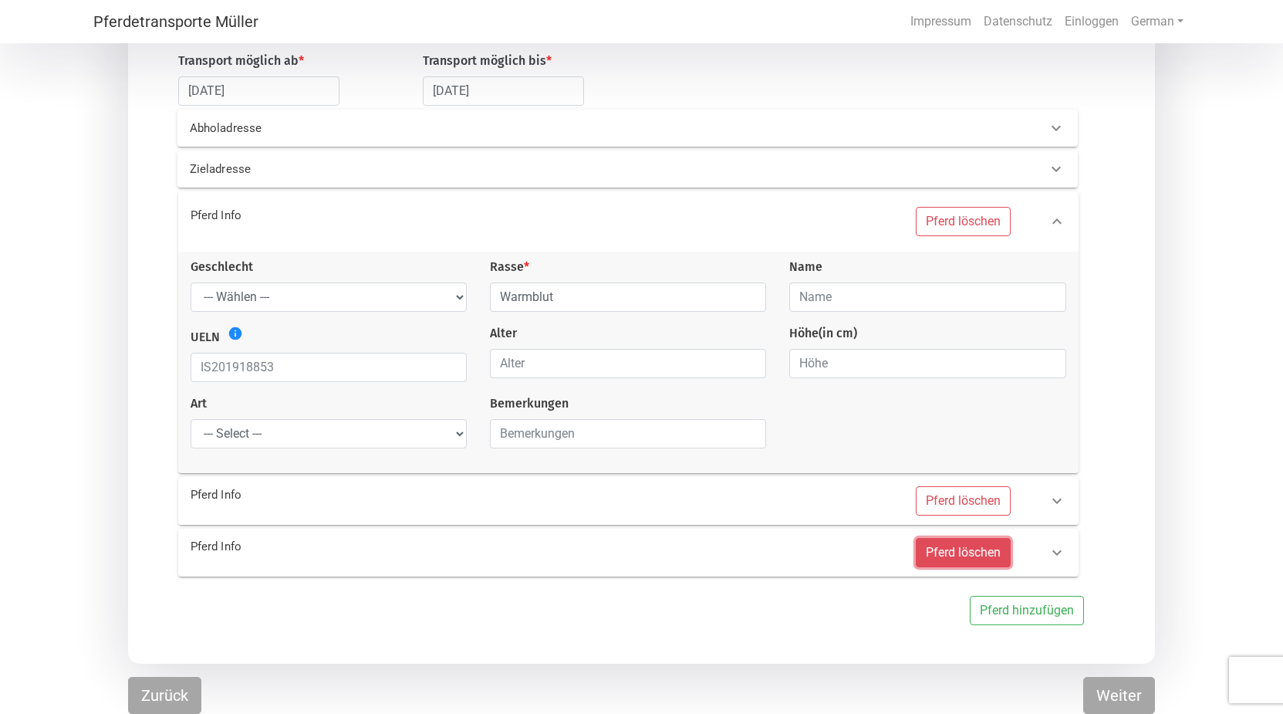
click at [974, 548] on button "Pferd löschen" at bounding box center [963, 552] width 95 height 29
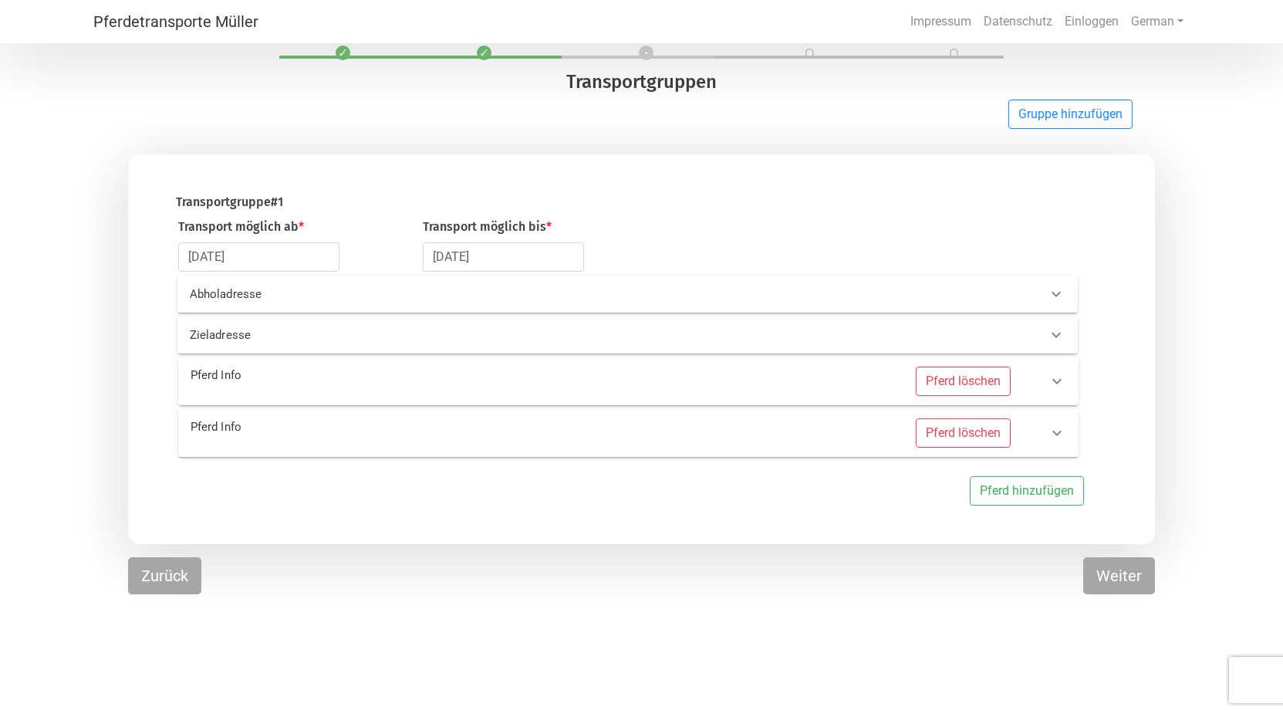
scroll to position [46, 0]
click at [949, 438] on button "Pferd löschen" at bounding box center [963, 432] width 95 height 29
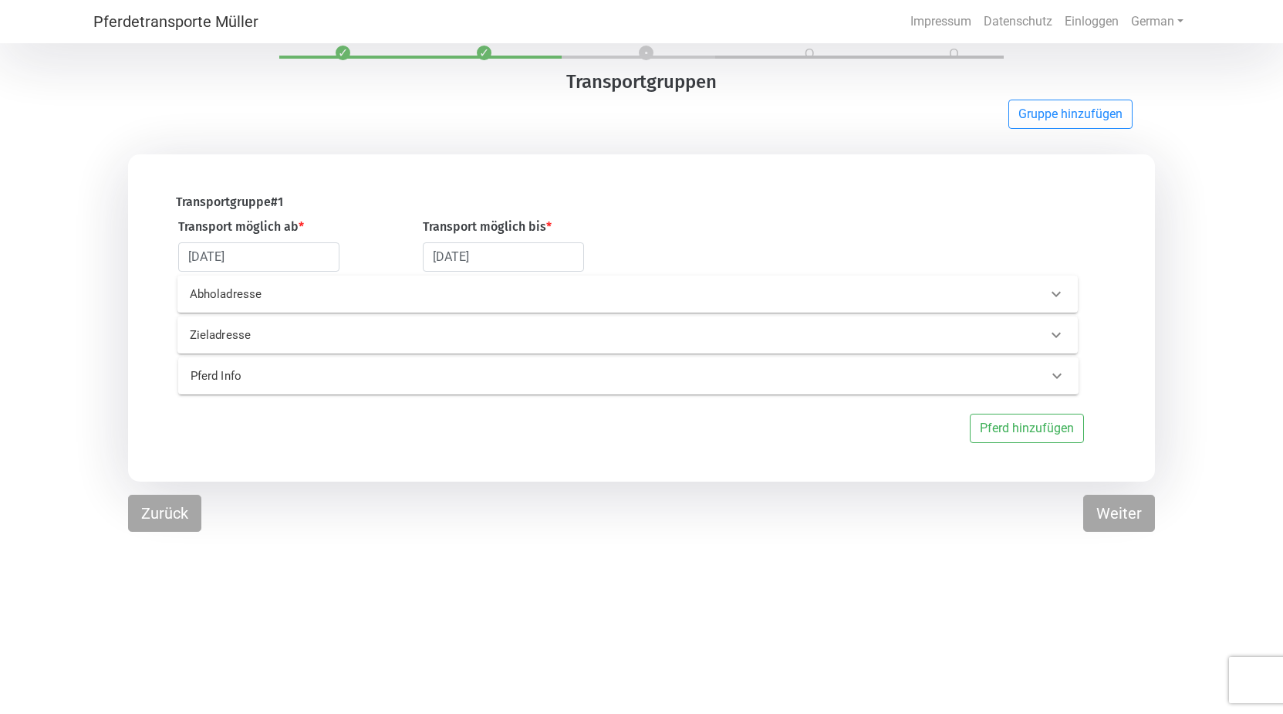
click at [693, 379] on div "Pferd Info" at bounding box center [603, 376] width 848 height 18
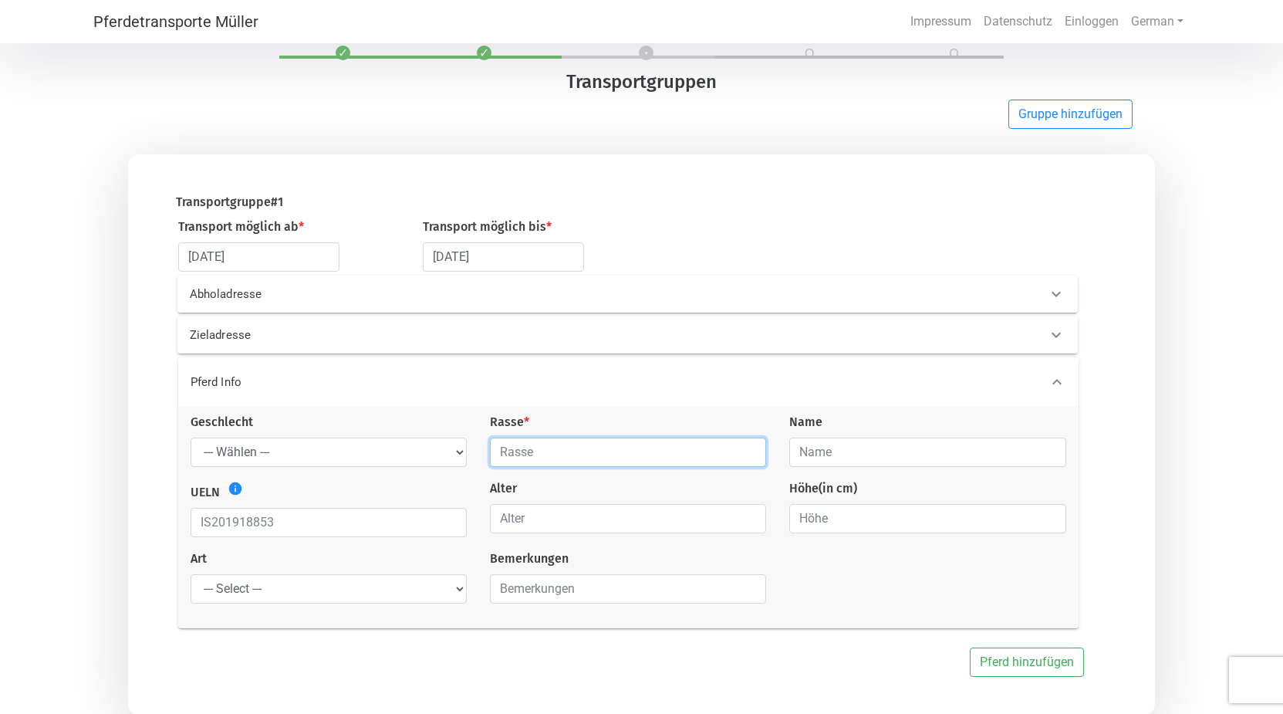
click at [573, 459] on input "text" at bounding box center [628, 452] width 276 height 29
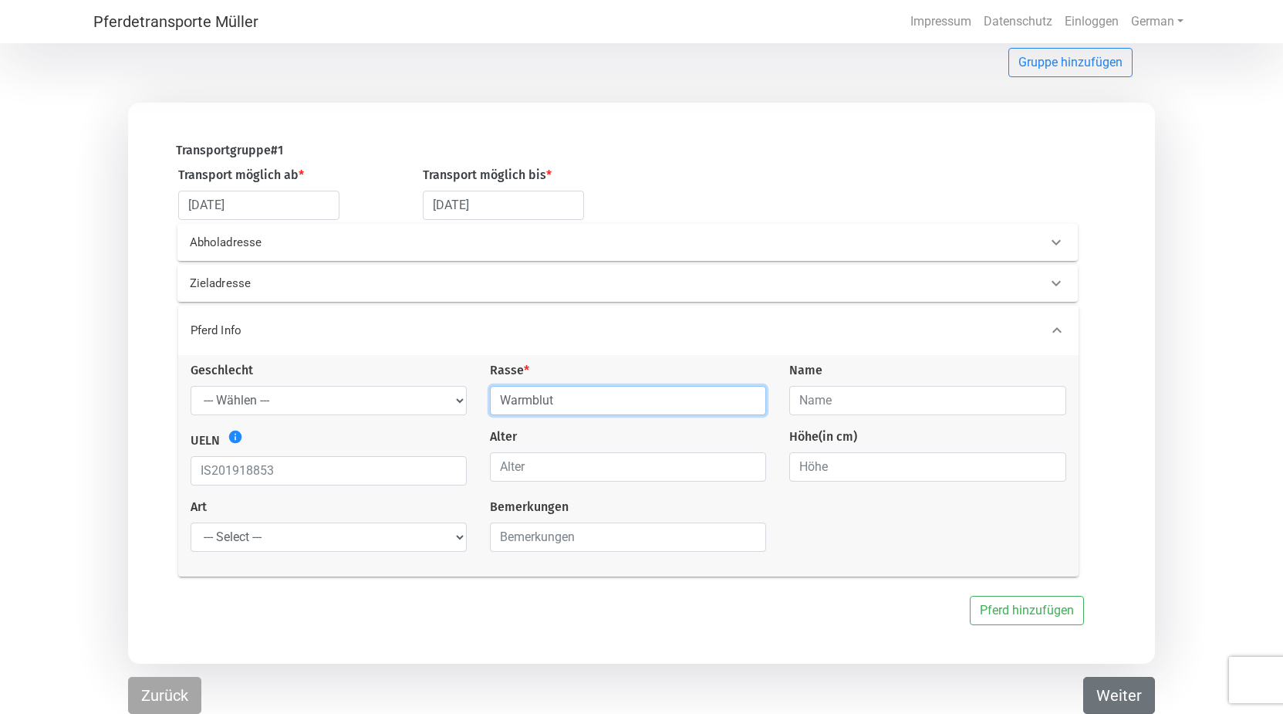
type input "Warmblut"
click at [1111, 689] on button "Weiter" at bounding box center [1120, 695] width 72 height 37
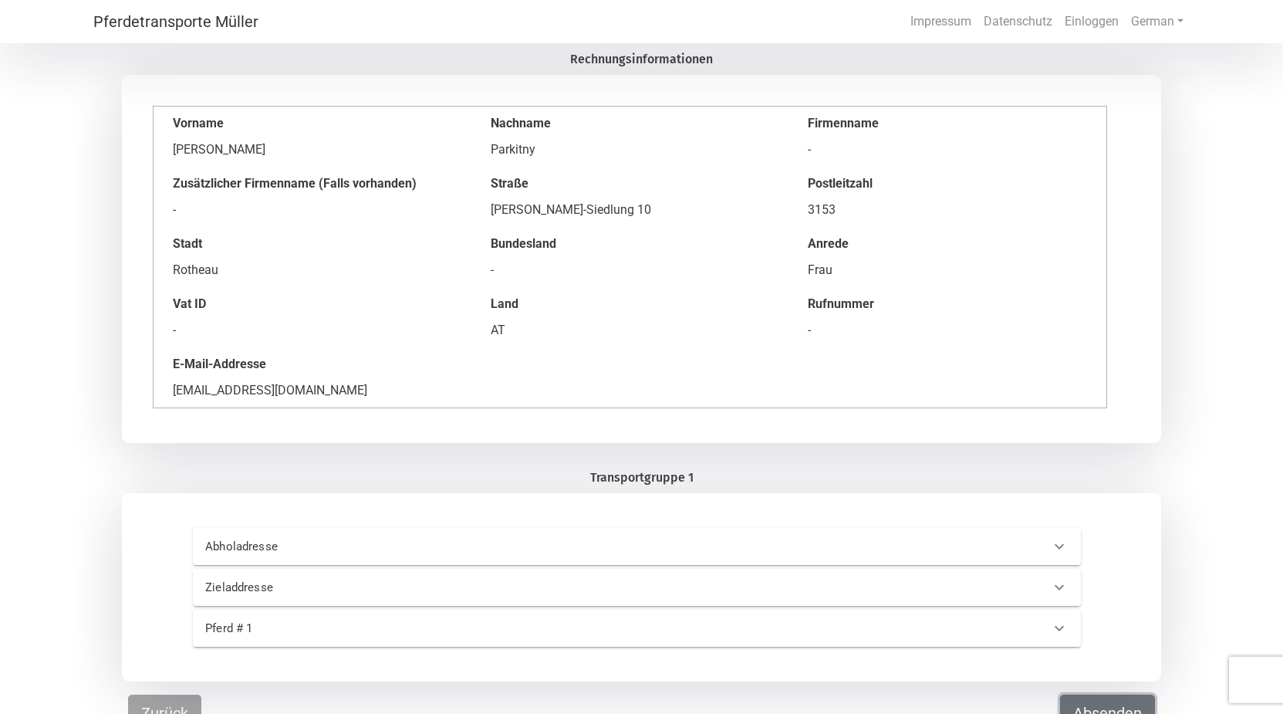
scroll to position [87, 0]
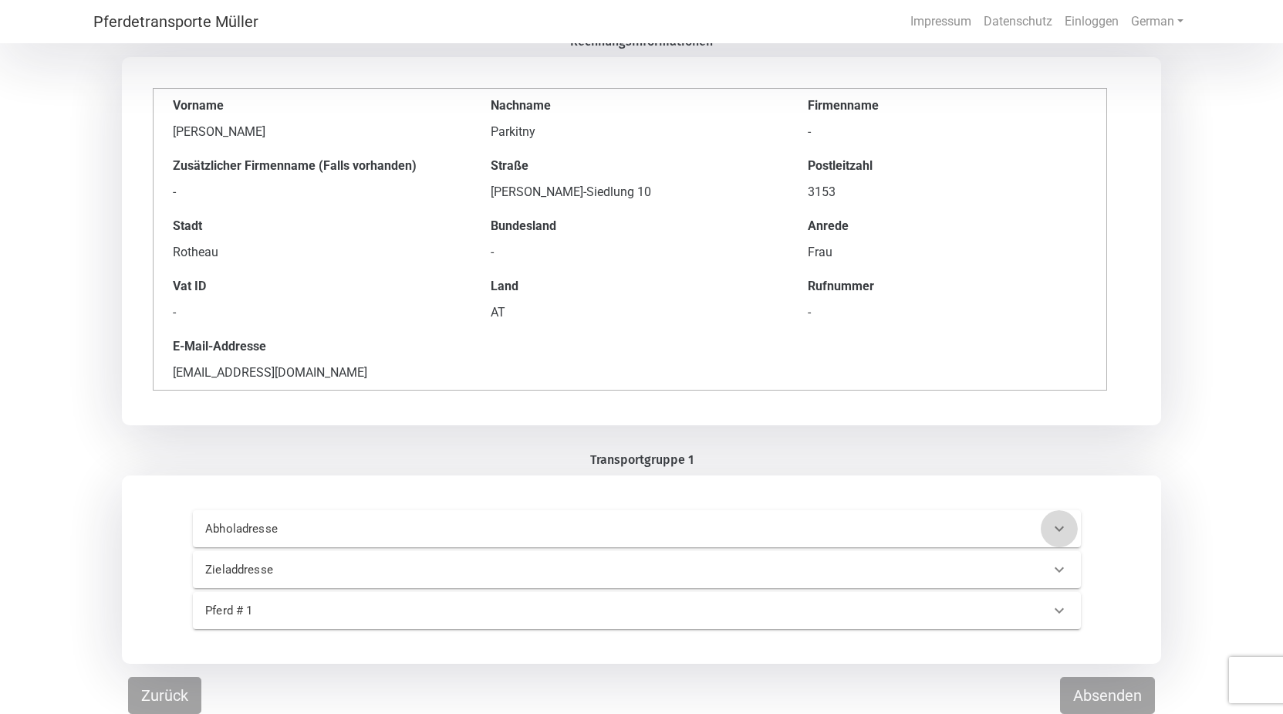
click at [1056, 524] on icon at bounding box center [1059, 528] width 19 height 19
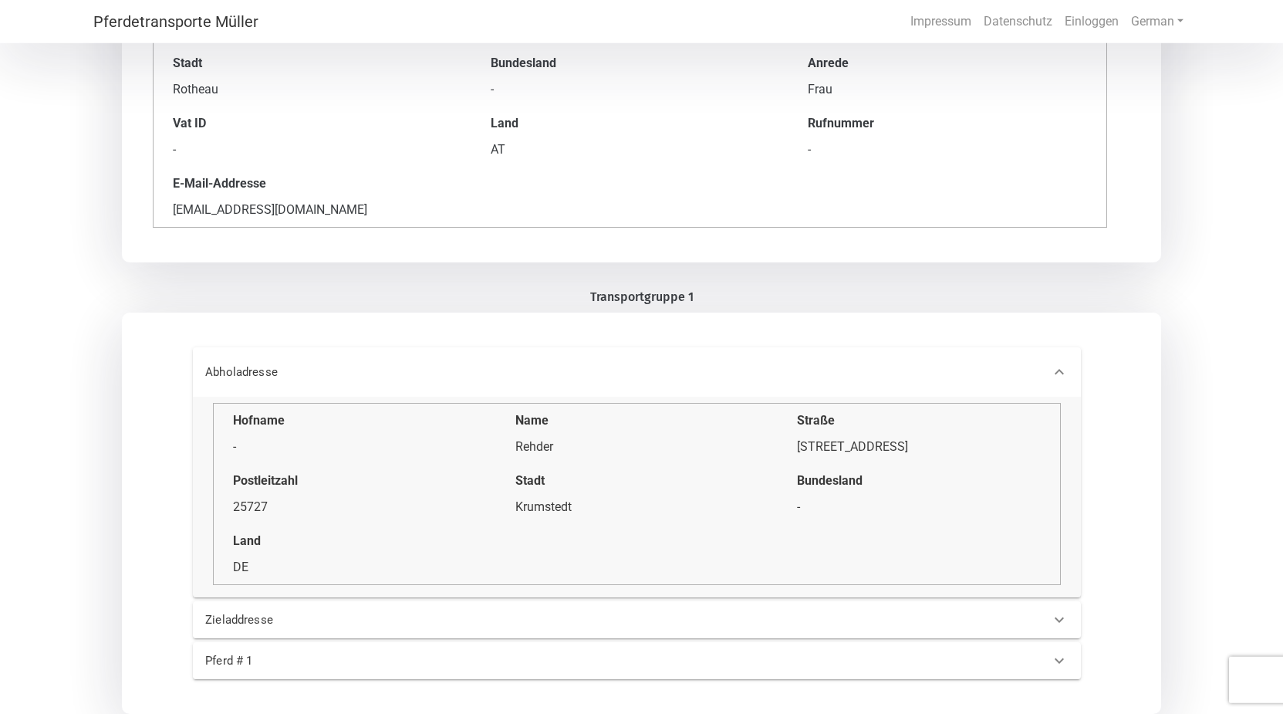
scroll to position [300, 0]
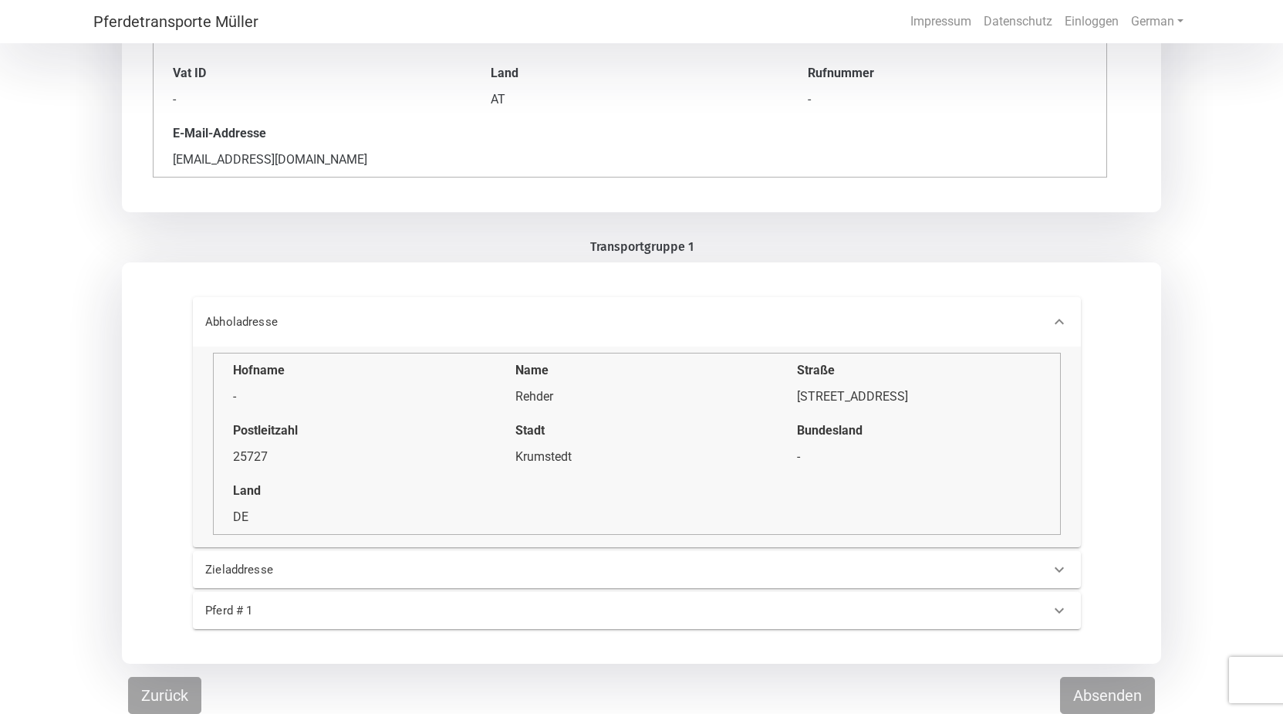
click at [1058, 580] on div at bounding box center [1059, 569] width 37 height 37
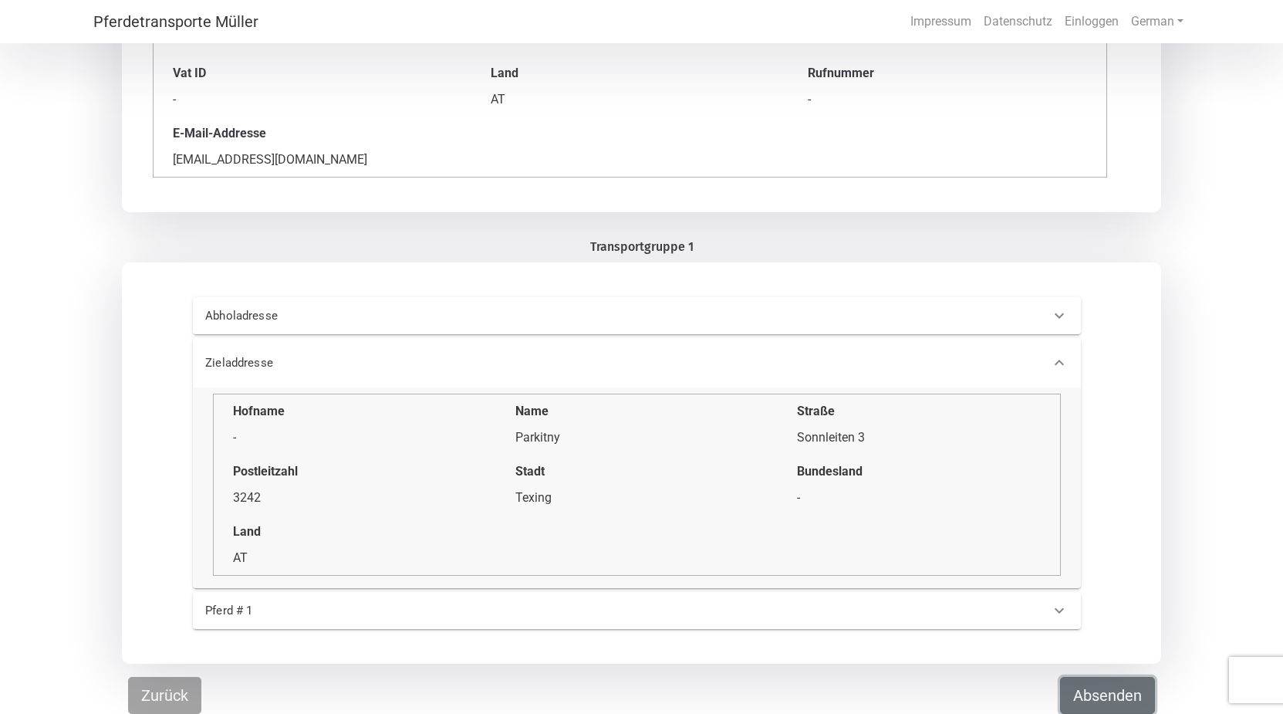
click at [1119, 704] on button "Absenden" at bounding box center [1107, 695] width 95 height 37
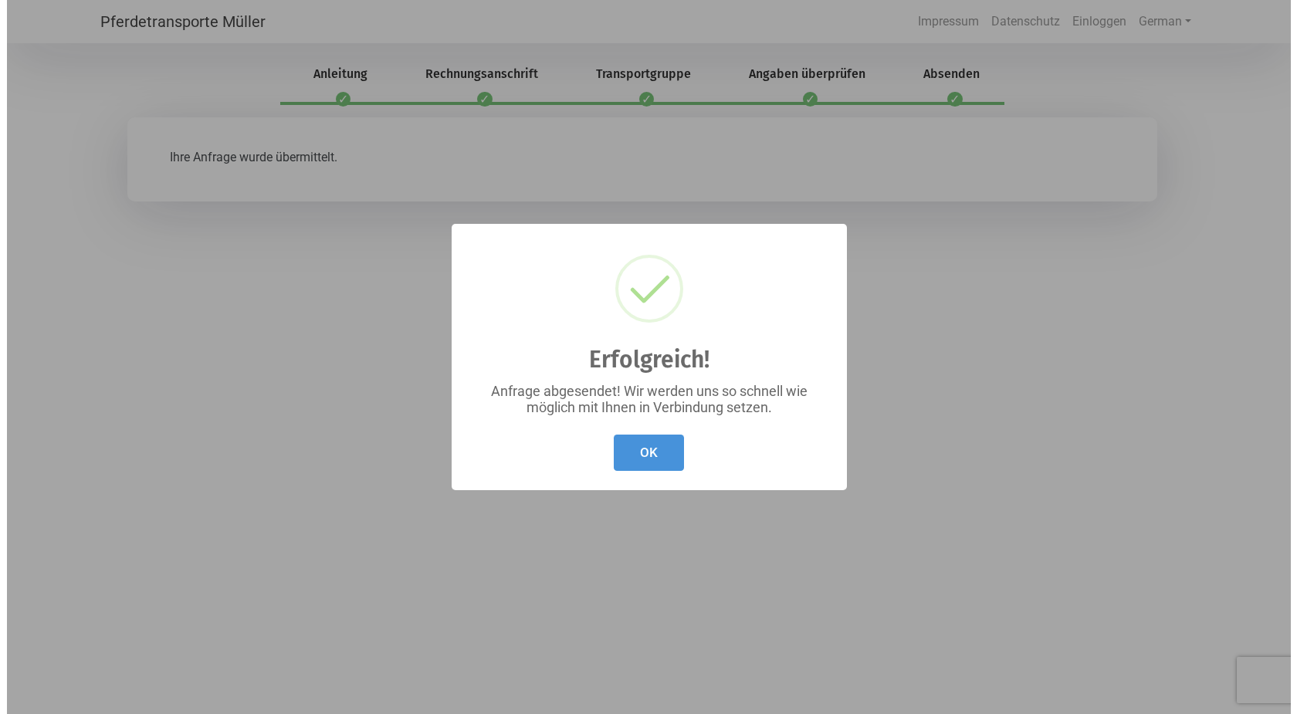
scroll to position [0, 0]
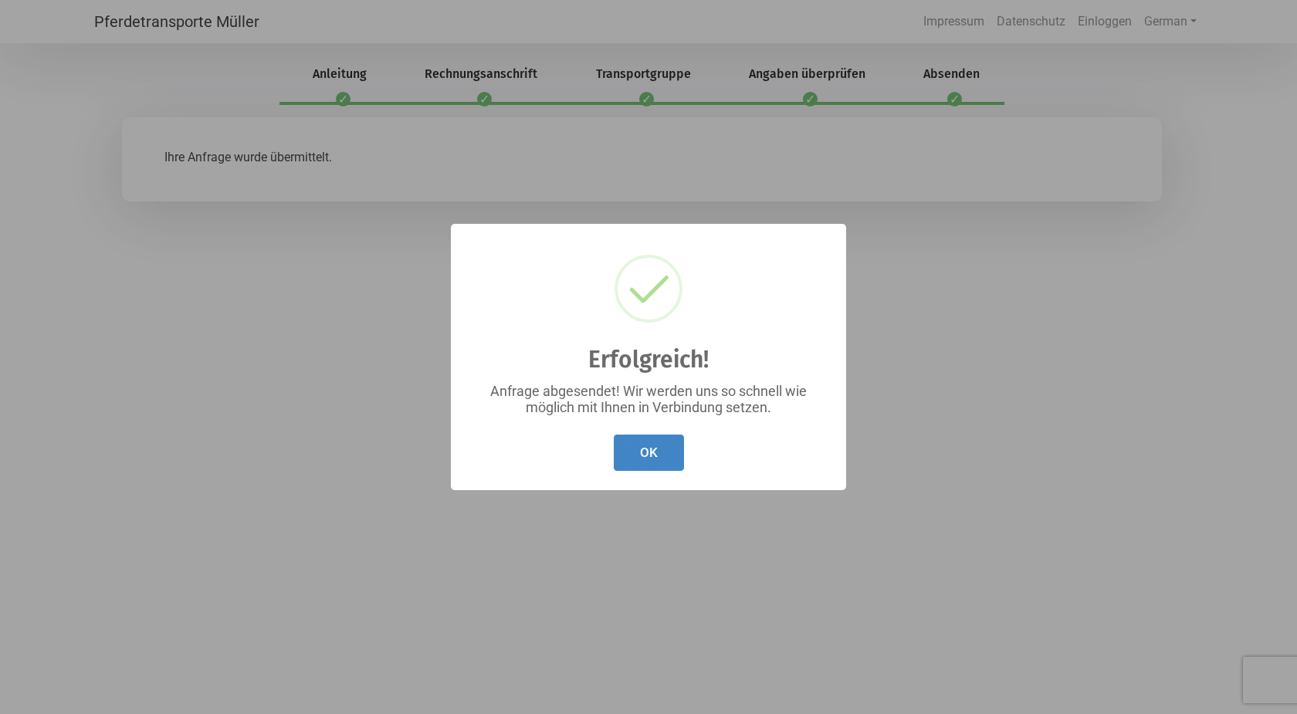
drag, startPoint x: 626, startPoint y: 454, endPoint x: 634, endPoint y: 457, distance: 8.3
click at [632, 457] on button "OK" at bounding box center [649, 452] width 70 height 36
